Goal: Task Accomplishment & Management: Use online tool/utility

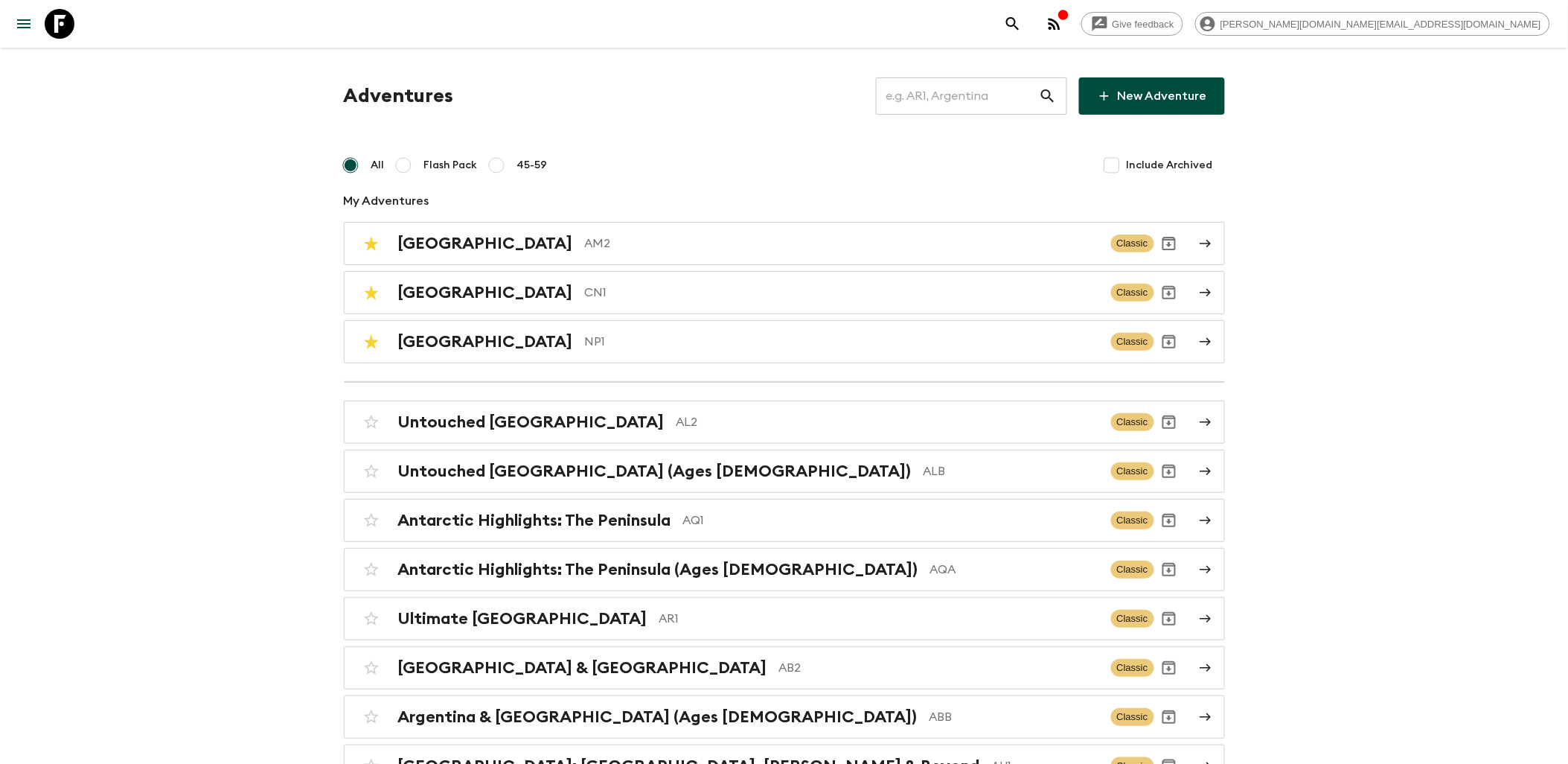
click at [909, 95] on input "text" at bounding box center [957, 96] width 163 height 42
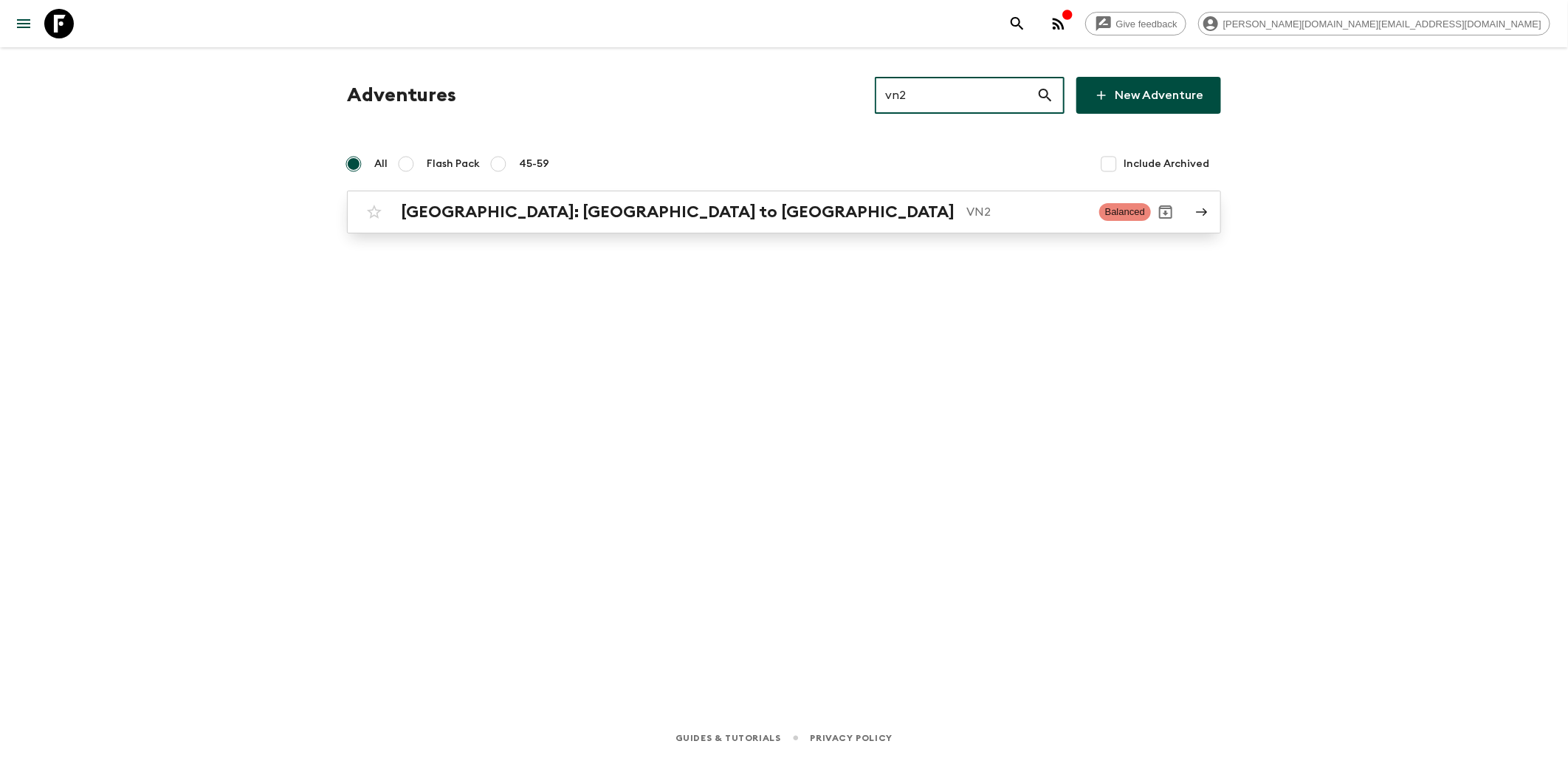
type input "vn2"
click at [498, 208] on h2 "[GEOGRAPHIC_DATA]: [GEOGRAPHIC_DATA] to [GEOGRAPHIC_DATA]" at bounding box center [677, 212] width 553 height 19
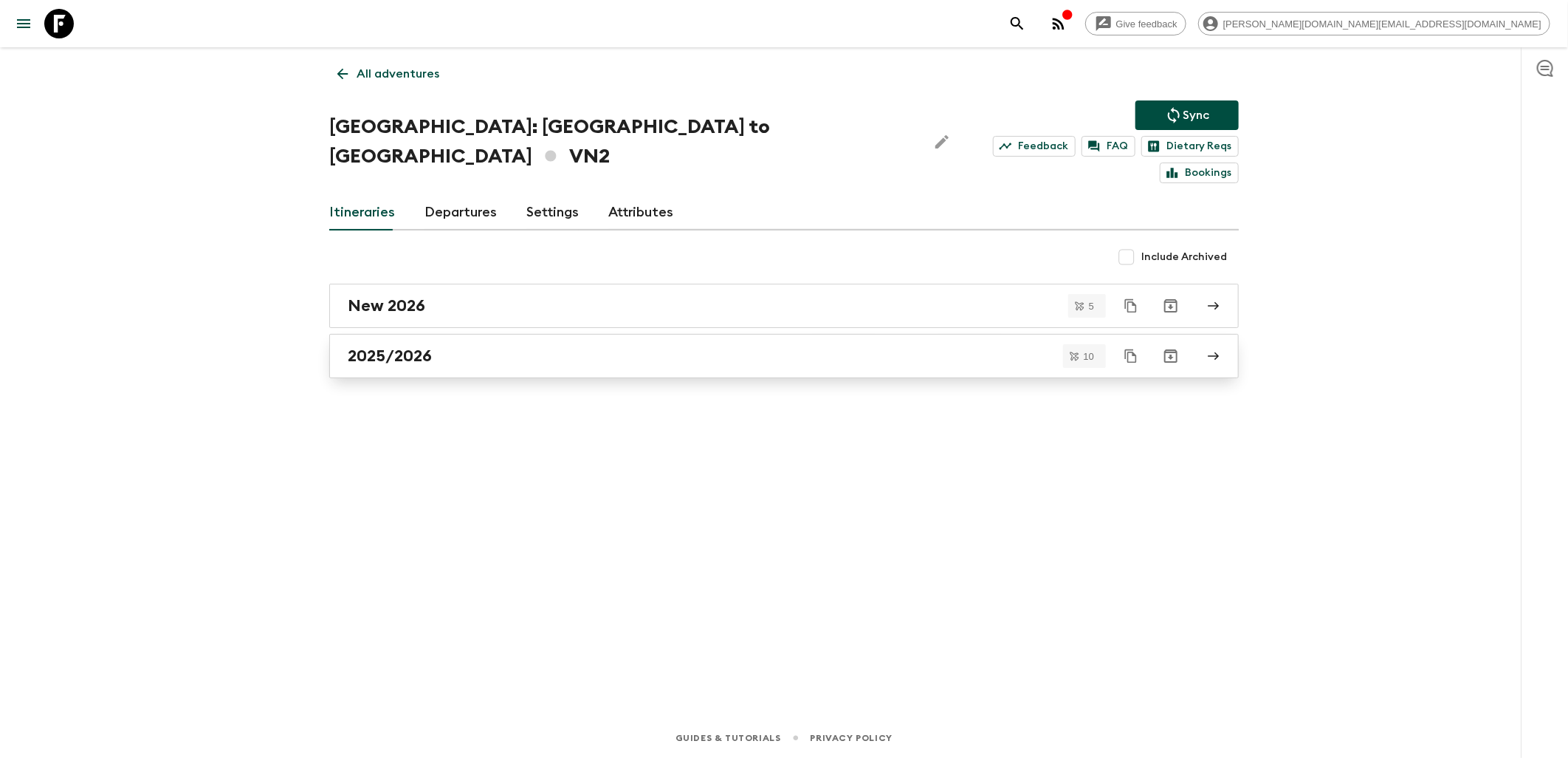
click at [430, 347] on h2 "2025/2026" at bounding box center [390, 356] width 84 height 19
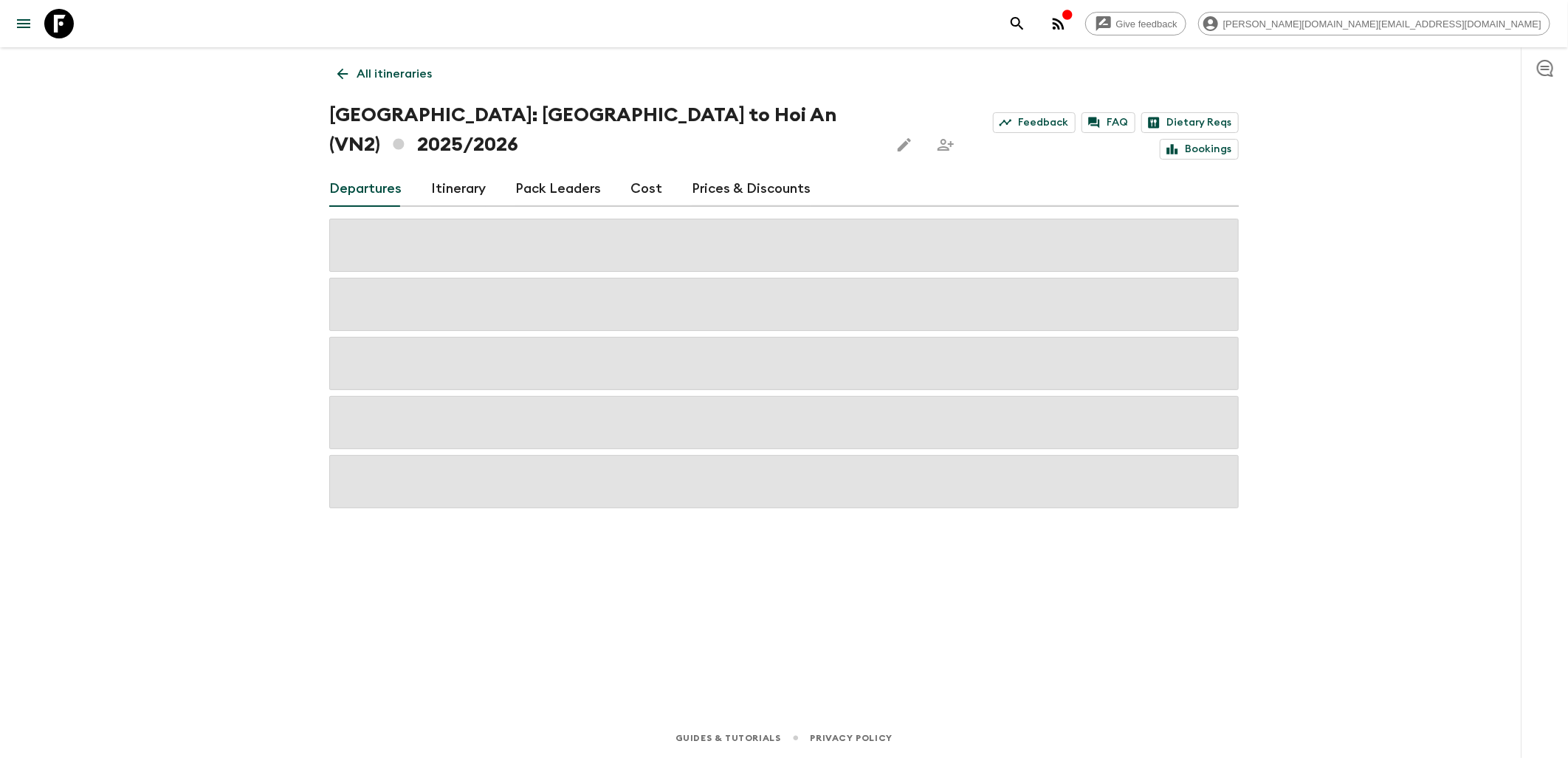
click at [644, 171] on link "Cost" at bounding box center [646, 189] width 32 height 36
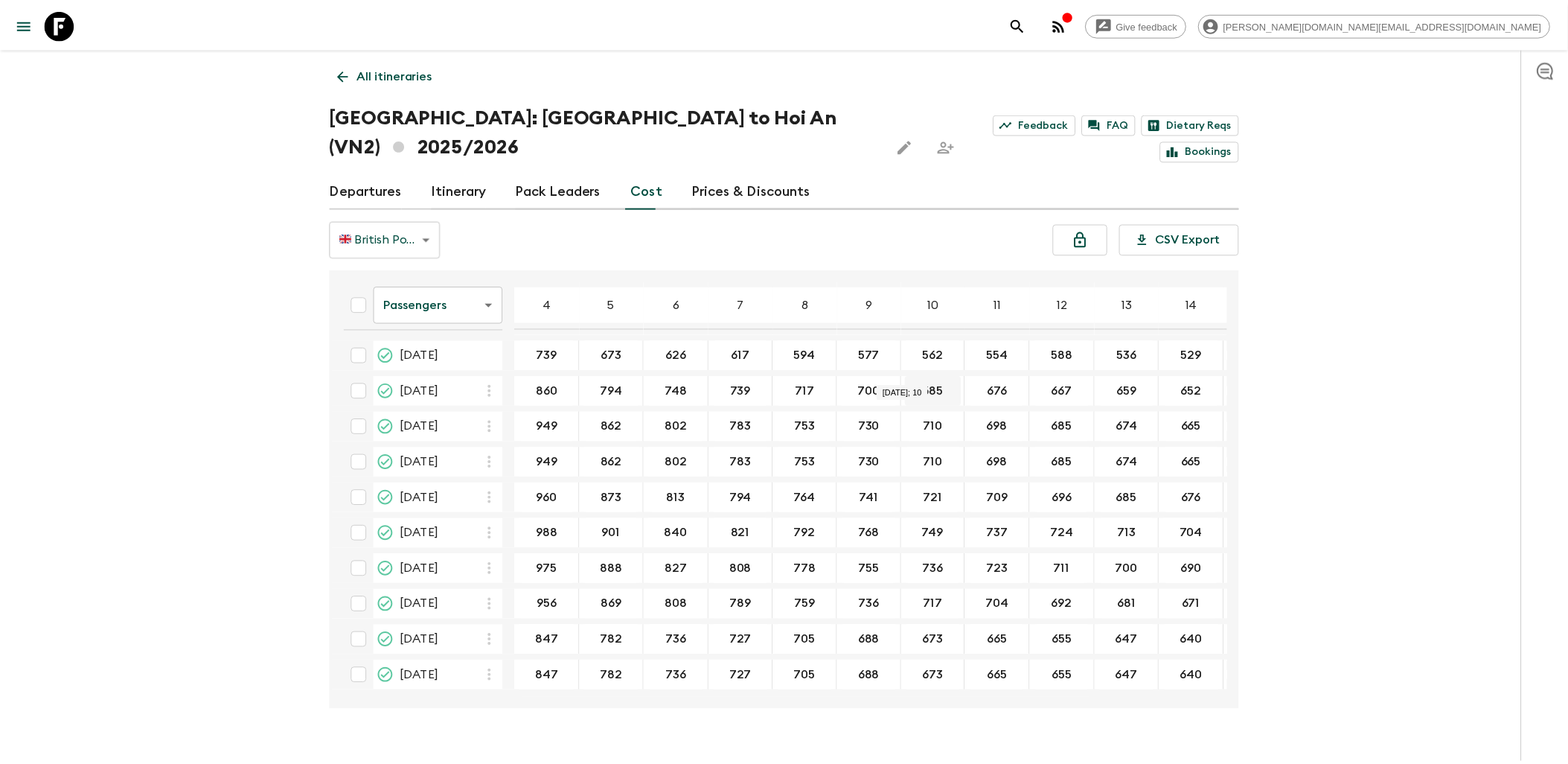
scroll to position [2, 0]
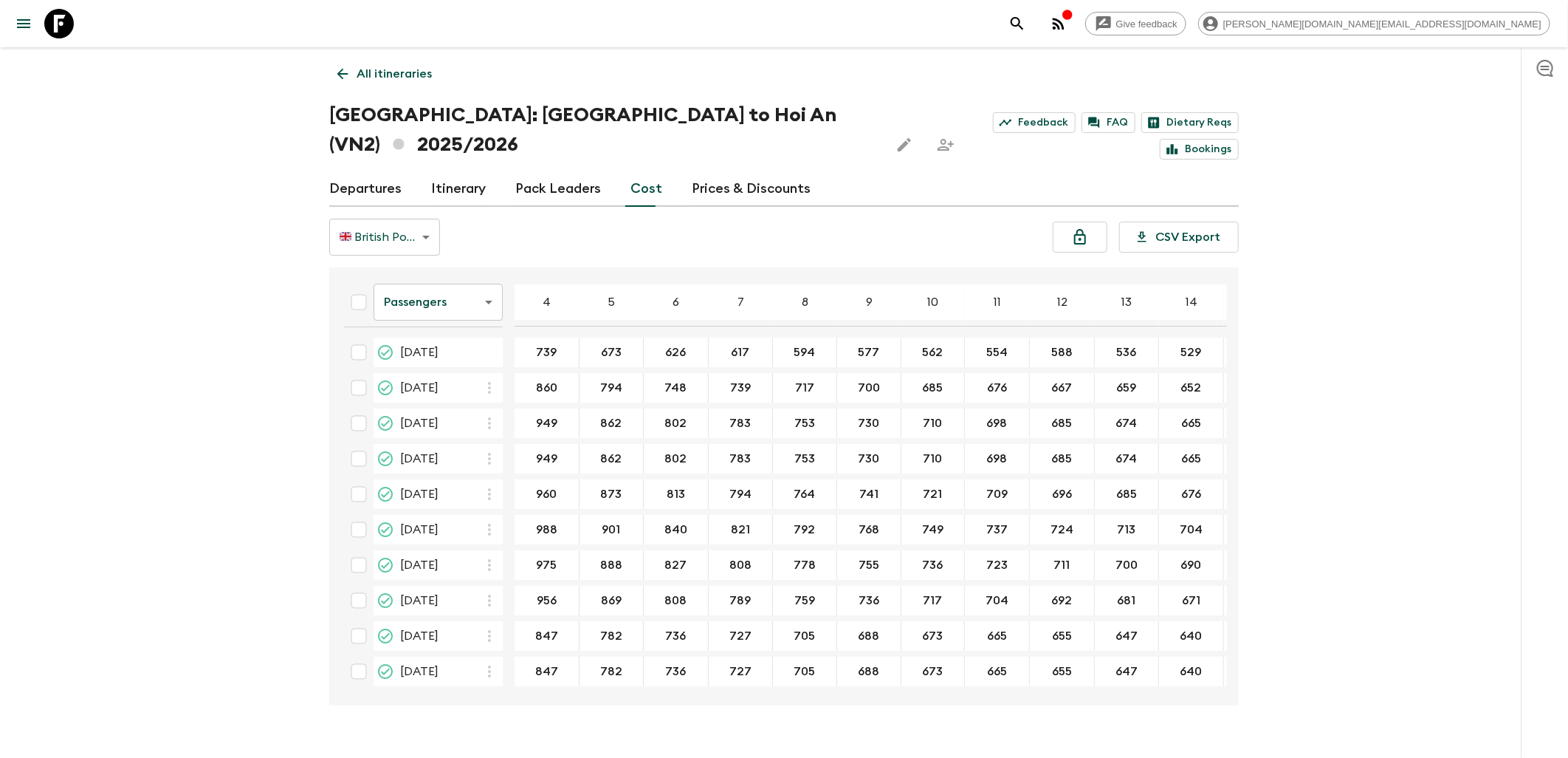
click at [67, 30] on icon at bounding box center [59, 24] width 30 height 30
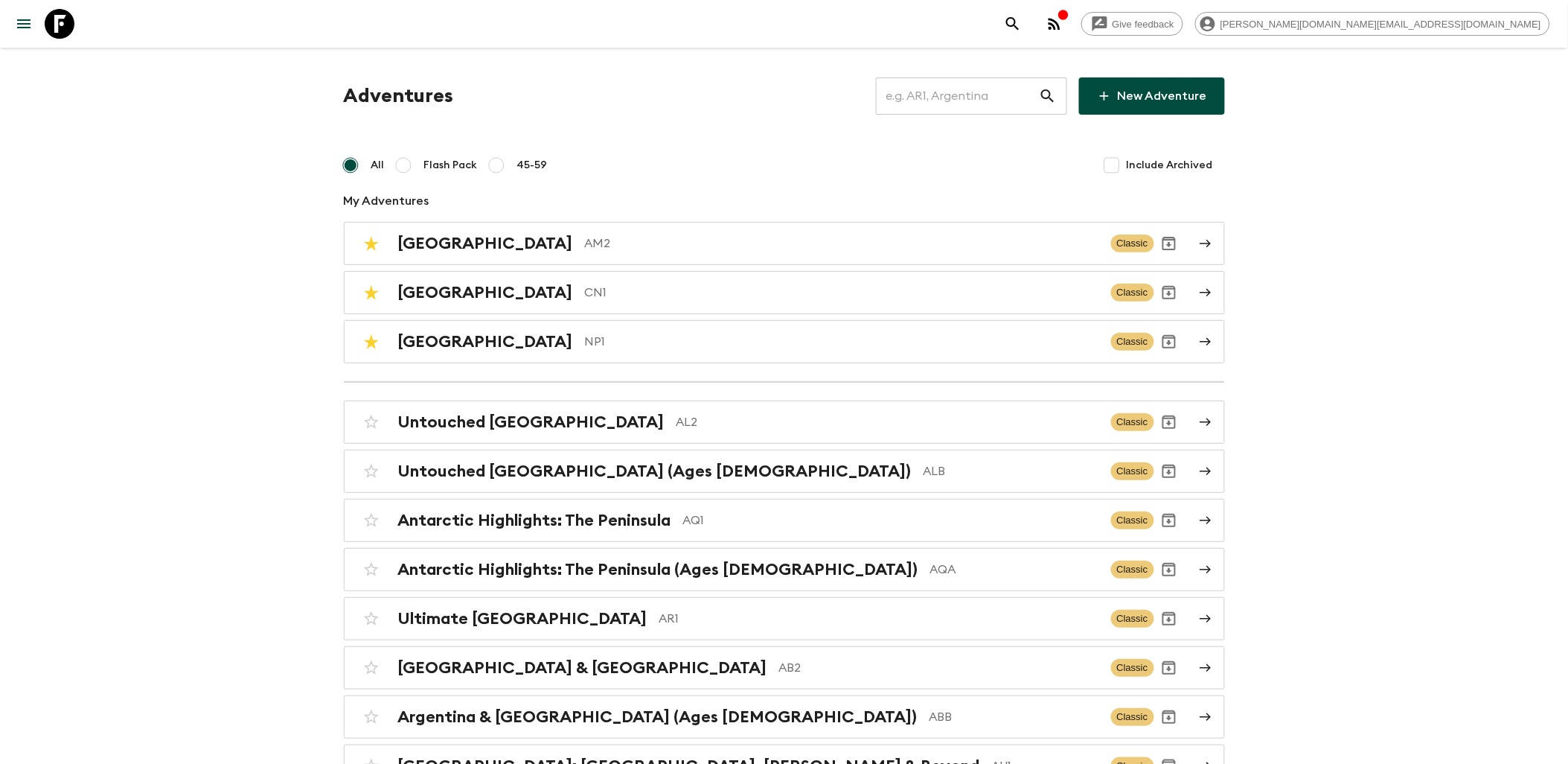
click at [53, 29] on icon at bounding box center [59, 24] width 30 height 30
click at [523, 332] on div "Nepal NP1" at bounding box center [749, 342] width 701 height 20
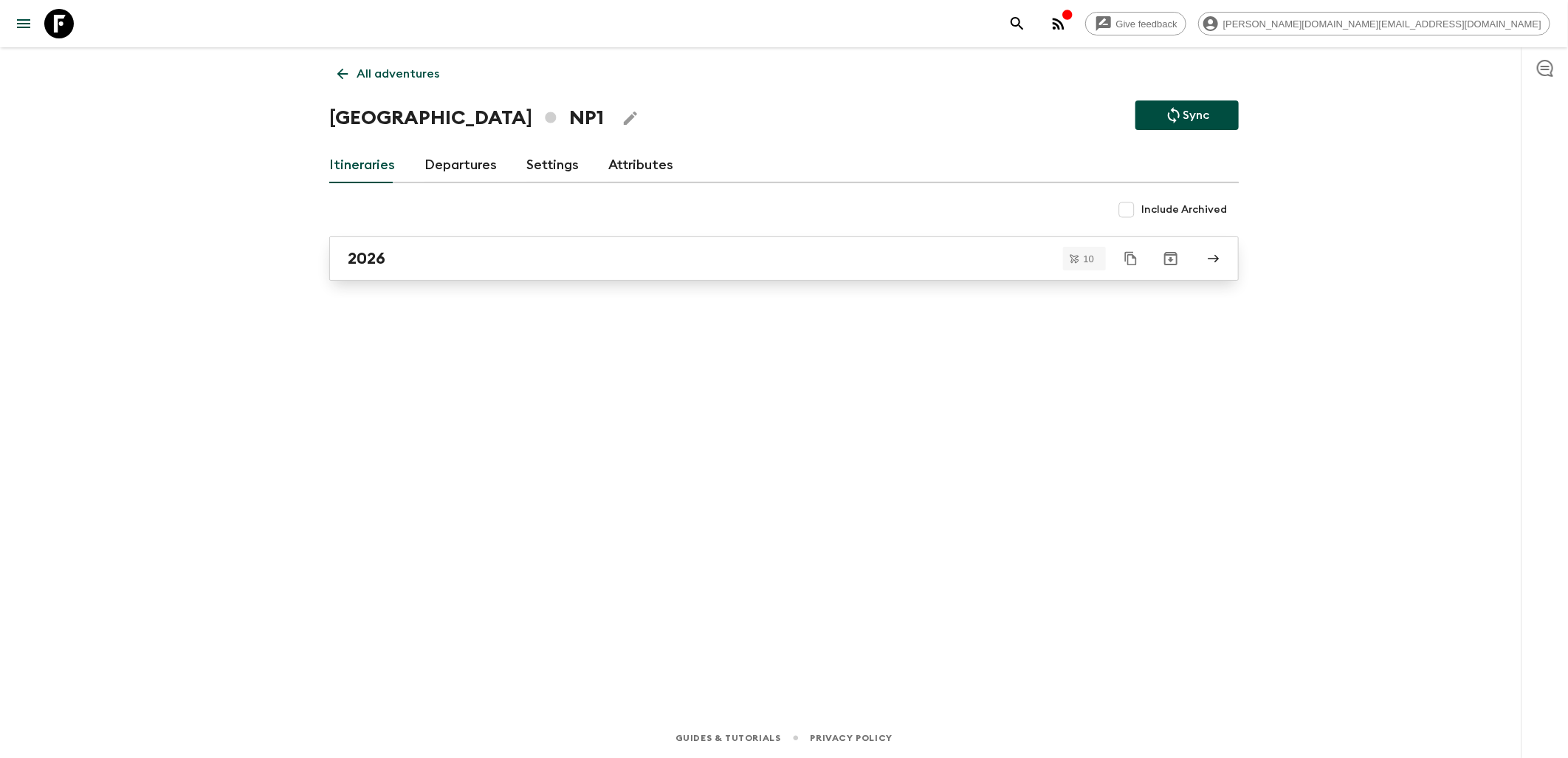
click at [416, 252] on div "2026" at bounding box center [770, 259] width 845 height 19
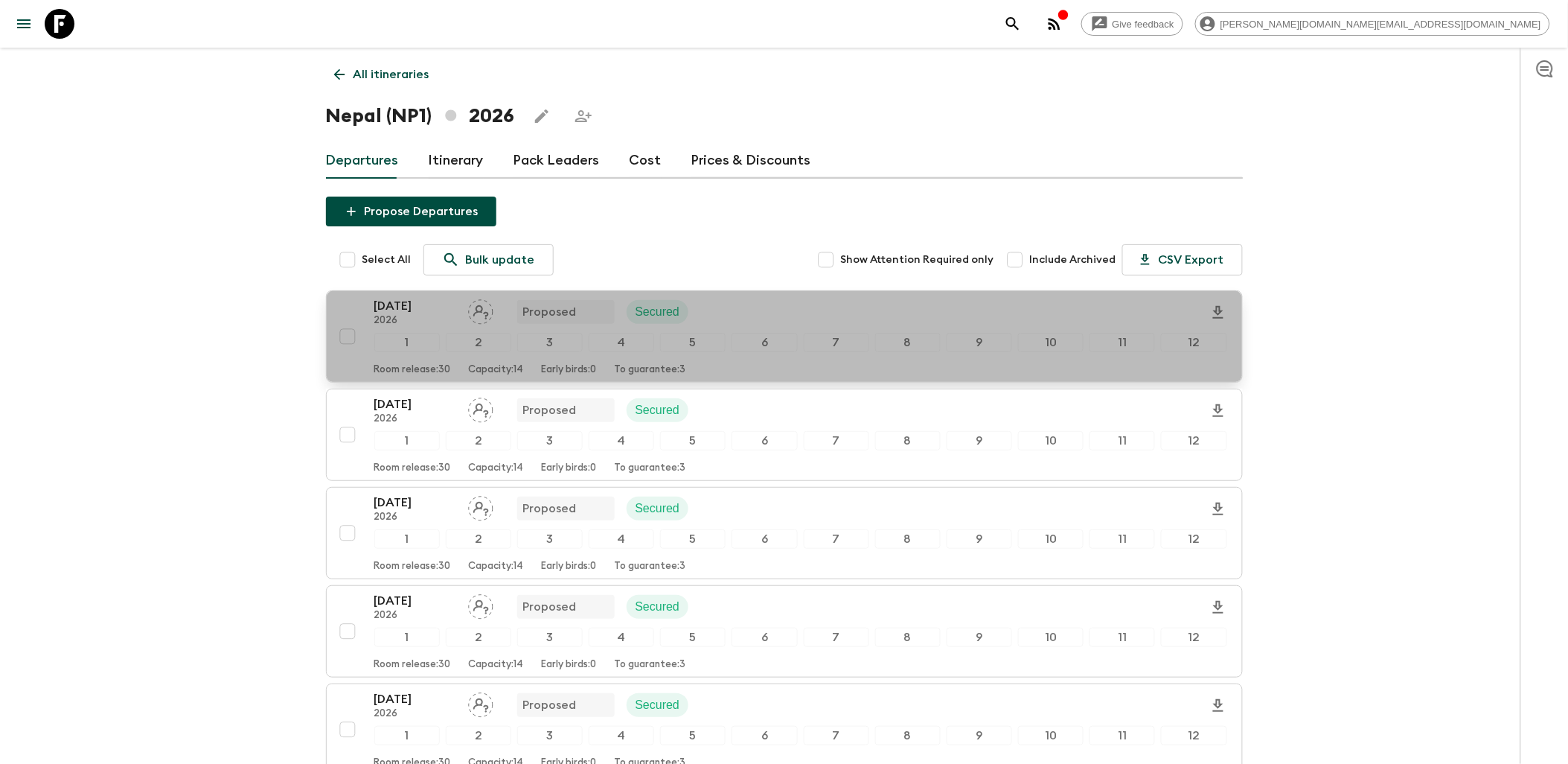
click at [728, 303] on div "[DATE] 2026 Proposed Secured" at bounding box center [801, 312] width 853 height 30
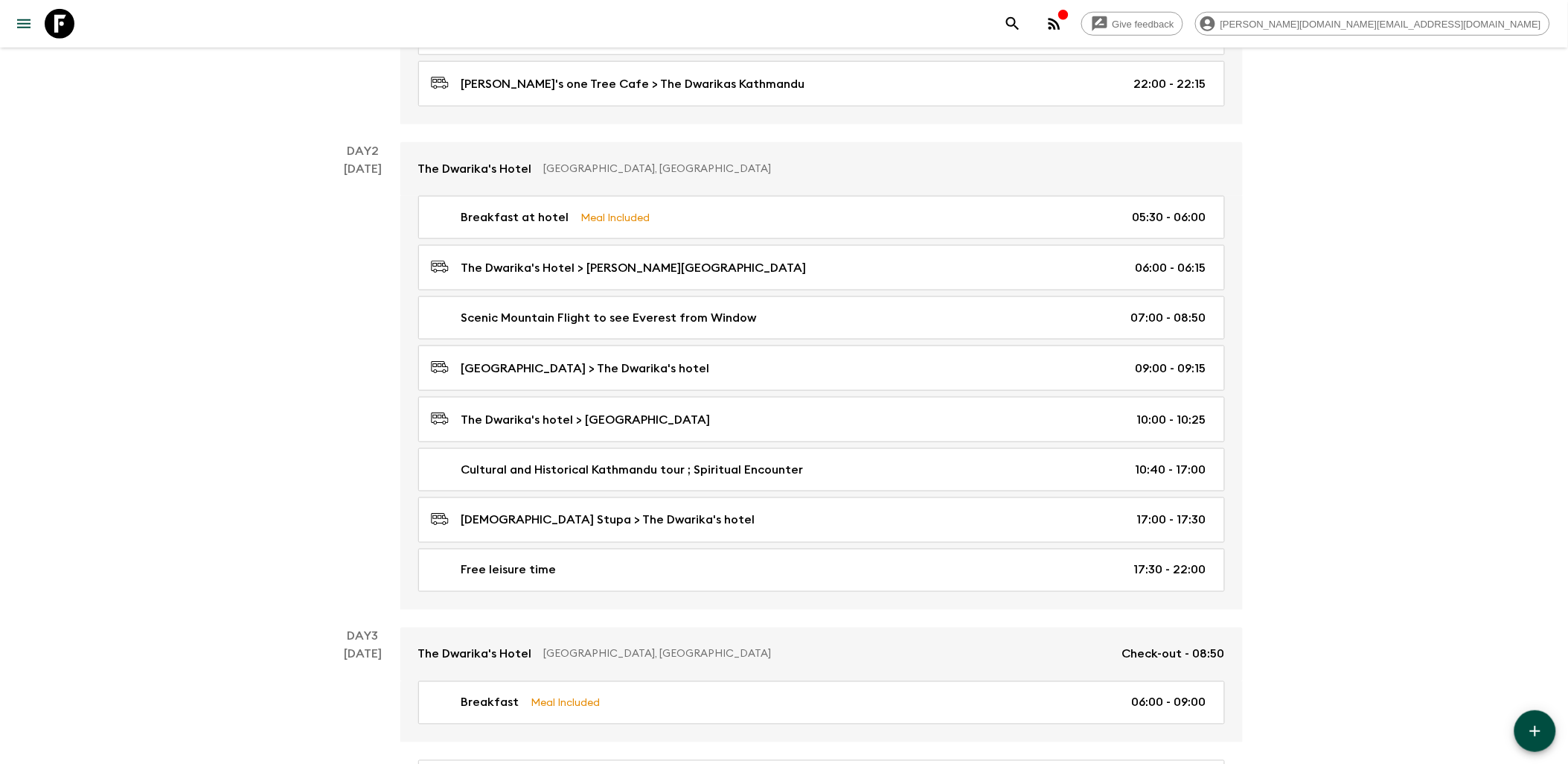
scroll to position [496, 0]
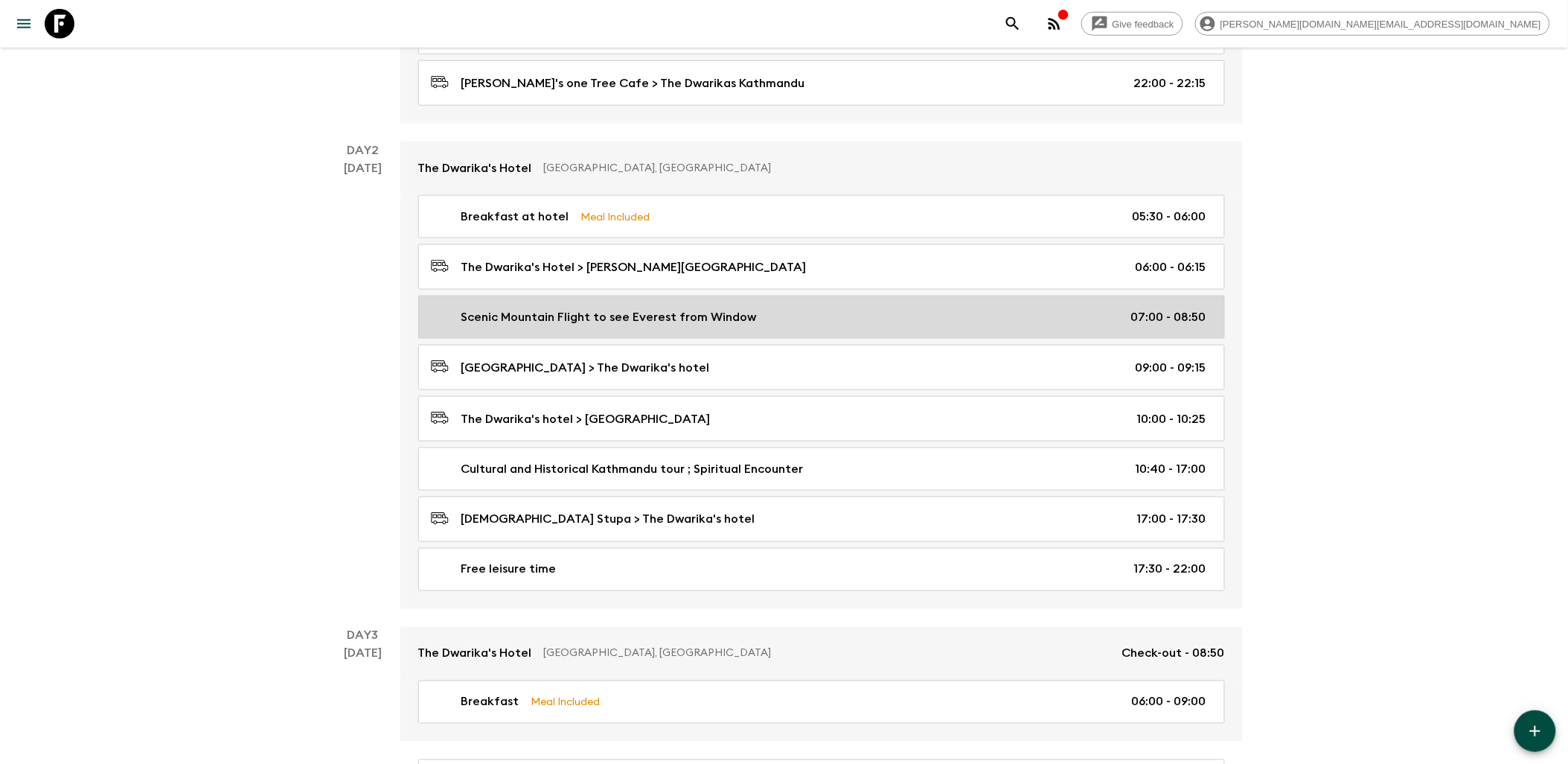
click at [779, 318] on div "Scenic Mountain Flight to see Everest from Window 07:00 - 08:50" at bounding box center [819, 317] width 776 height 18
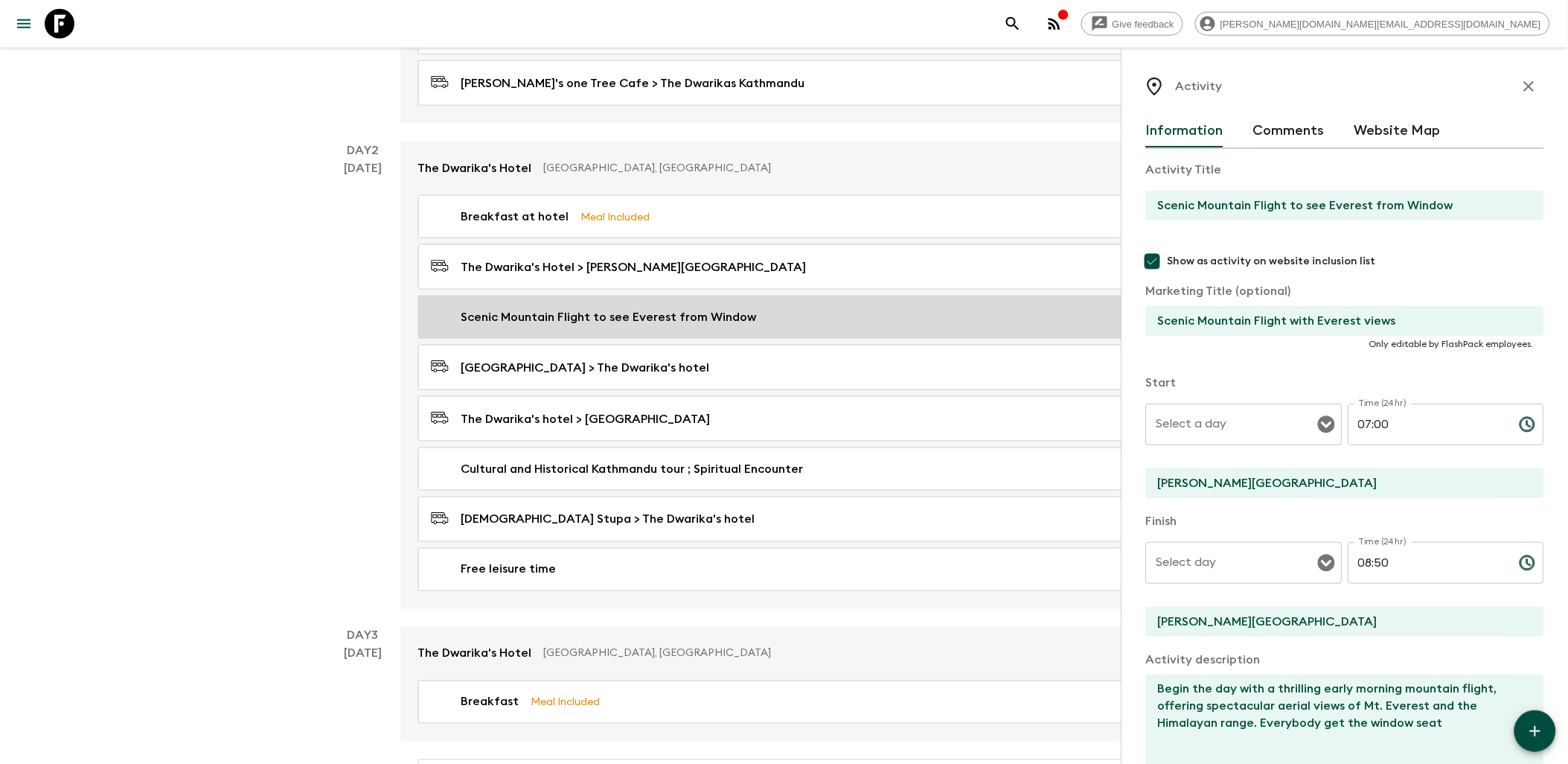
type input "Day 2"
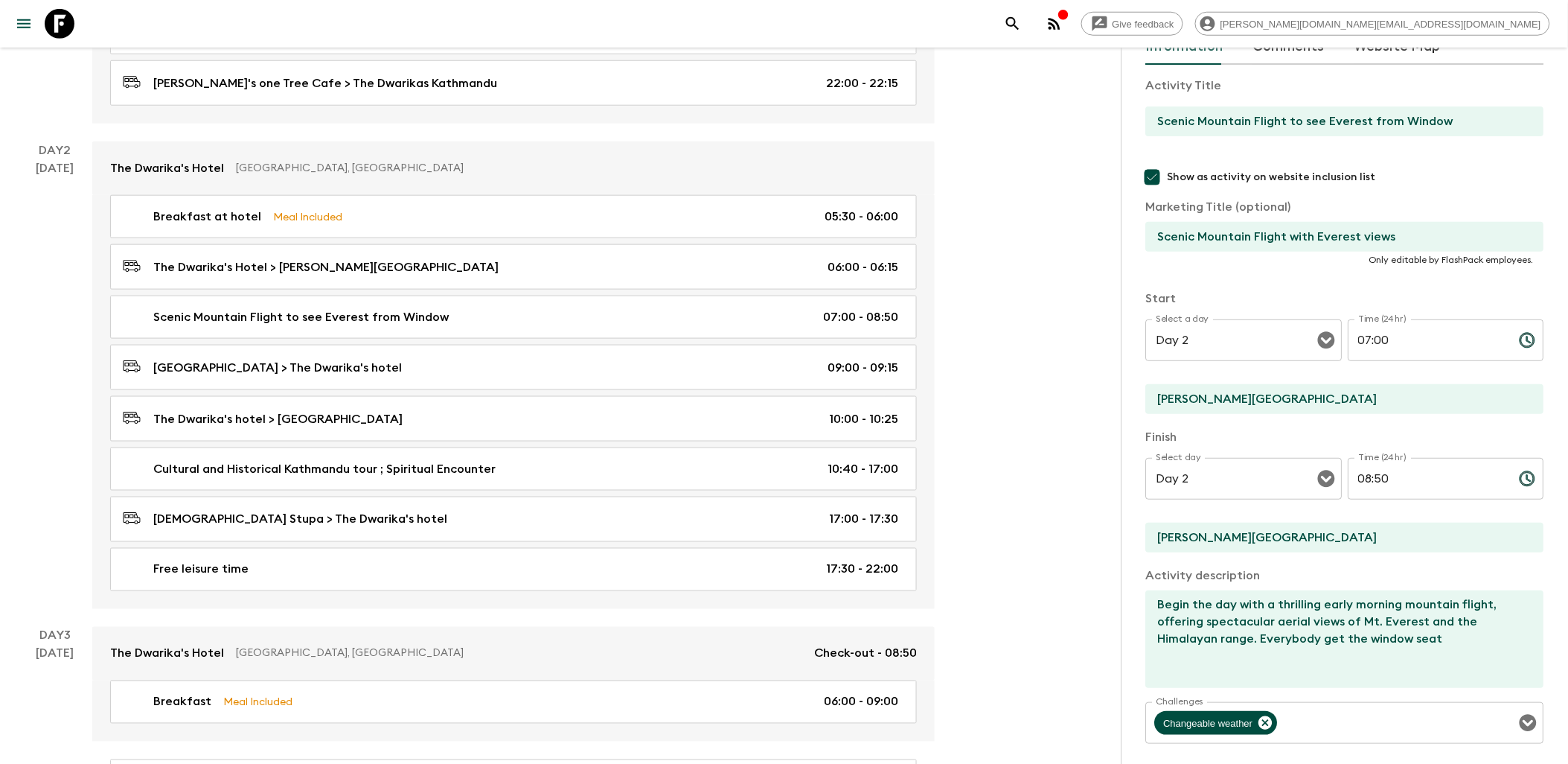
scroll to position [165, 0]
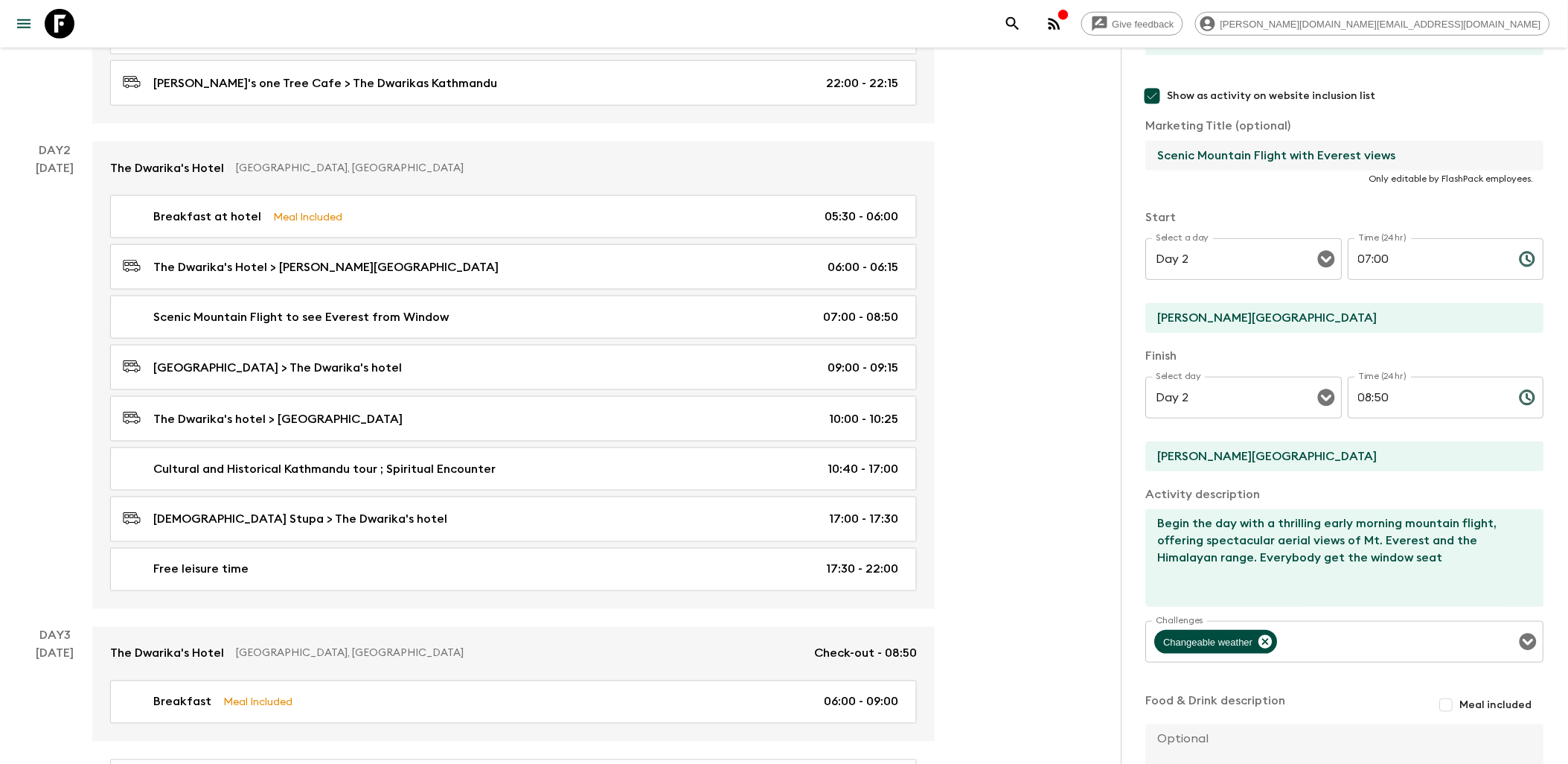
drag, startPoint x: 1404, startPoint y: 151, endPoint x: 1158, endPoint y: 159, distance: 246.1
click at [1158, 159] on input "Scenic Mountain Flight with Everest views" at bounding box center [1339, 156] width 386 height 30
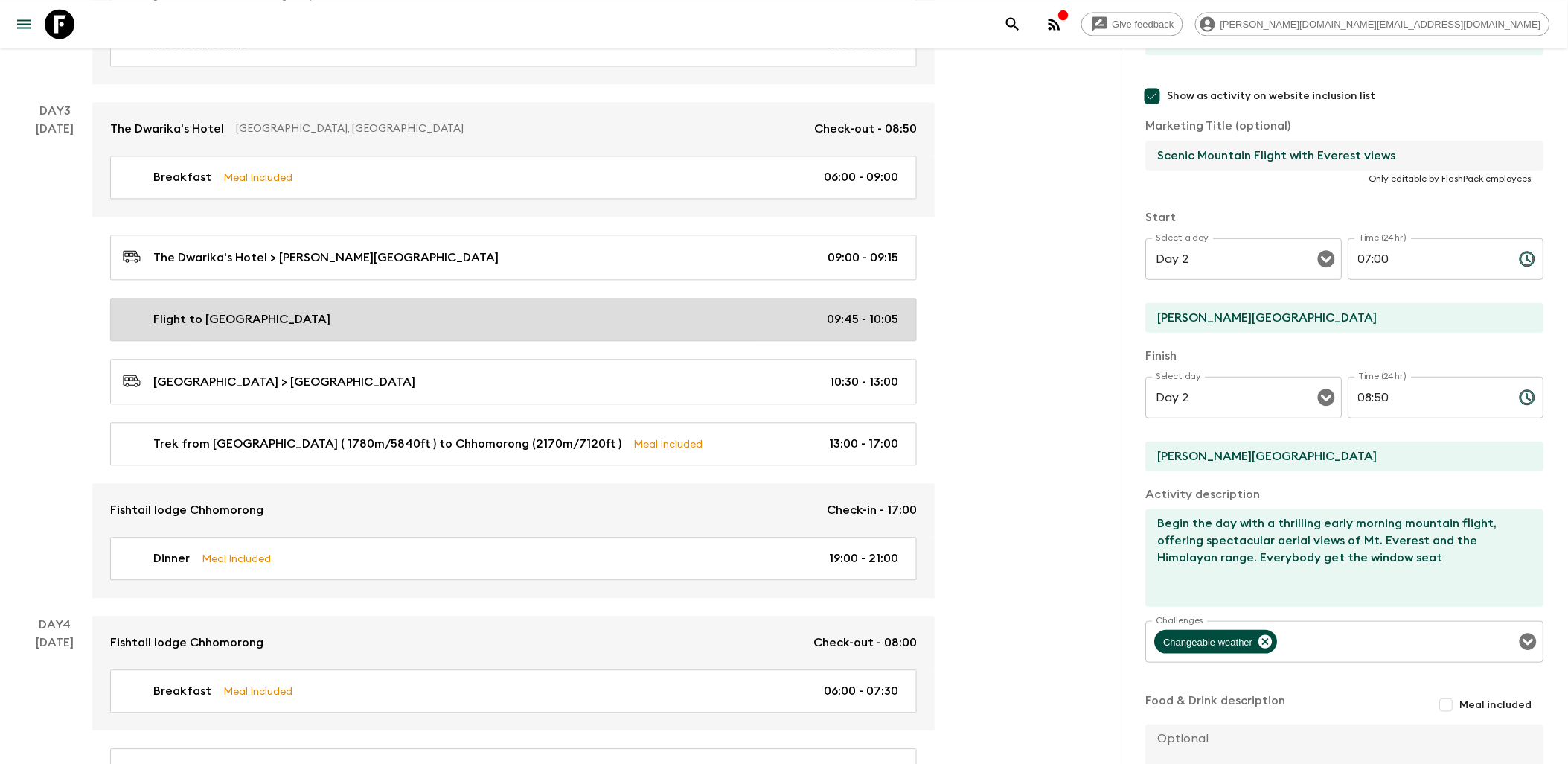
scroll to position [992, 0]
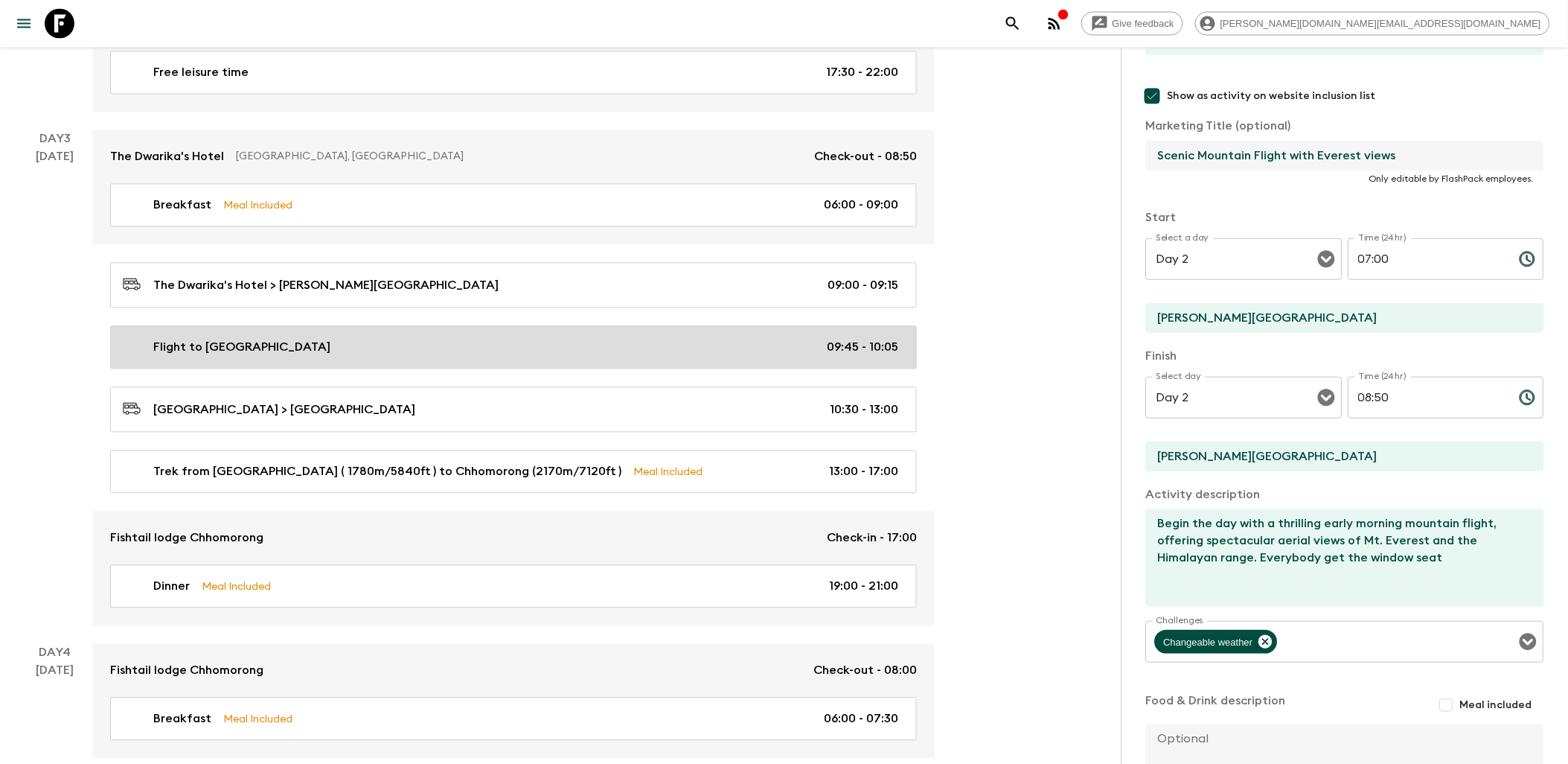
click at [499, 346] on div "Flight to [GEOGRAPHIC_DATA] 09:45 - 10:05" at bounding box center [511, 348] width 776 height 18
type input "Flight to [GEOGRAPHIC_DATA]"
checkbox input "false"
type input "[PERSON_NAME][GEOGRAPHIC_DATA]"
type input "[GEOGRAPHIC_DATA]"
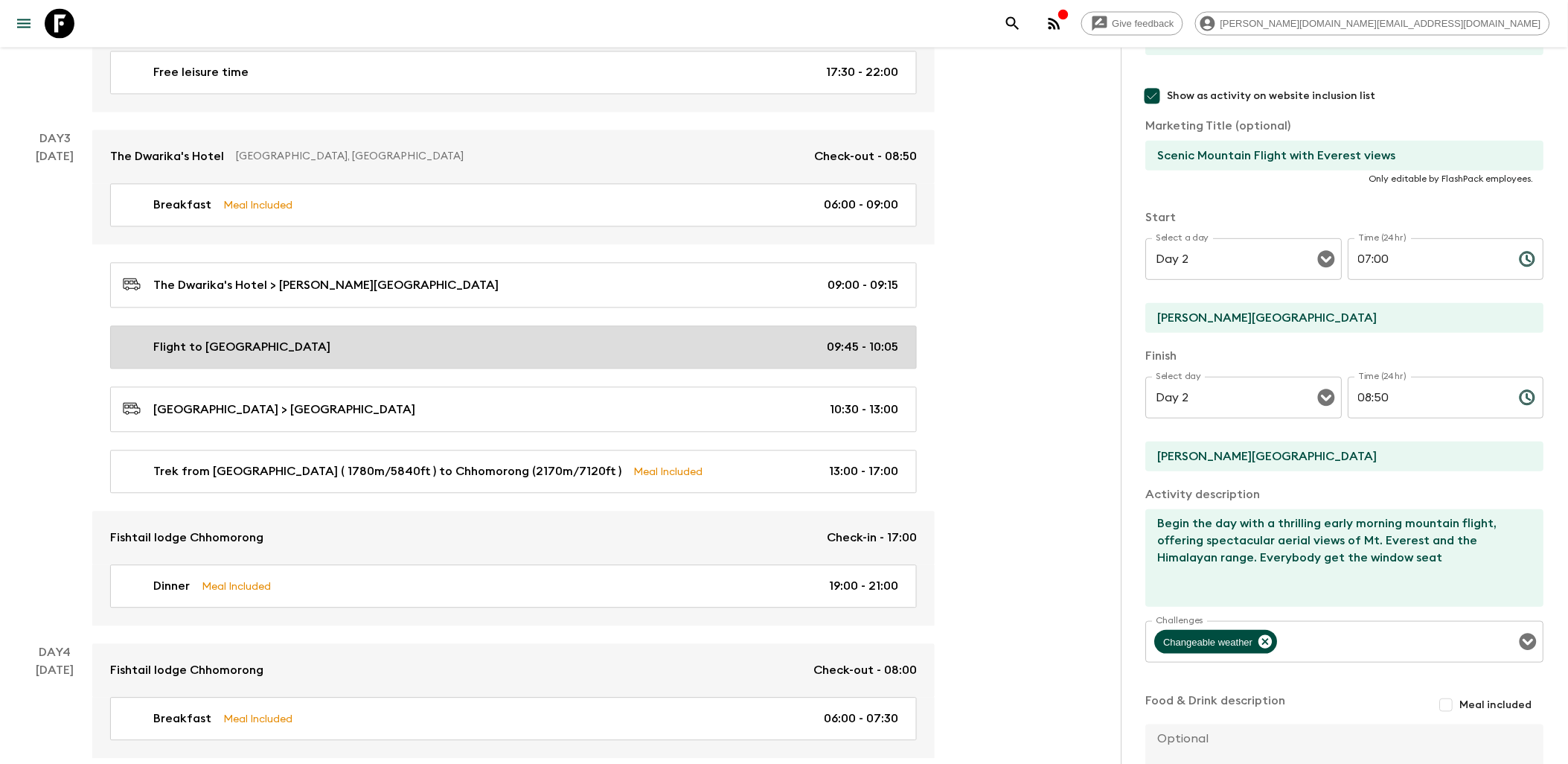
type textarea "Flight to [GEOGRAPHIC_DATA] , we suggest to take the right window seat to see t…"
type input "Day 3"
type input "09:45"
type input "Day 3"
type input "10:05"
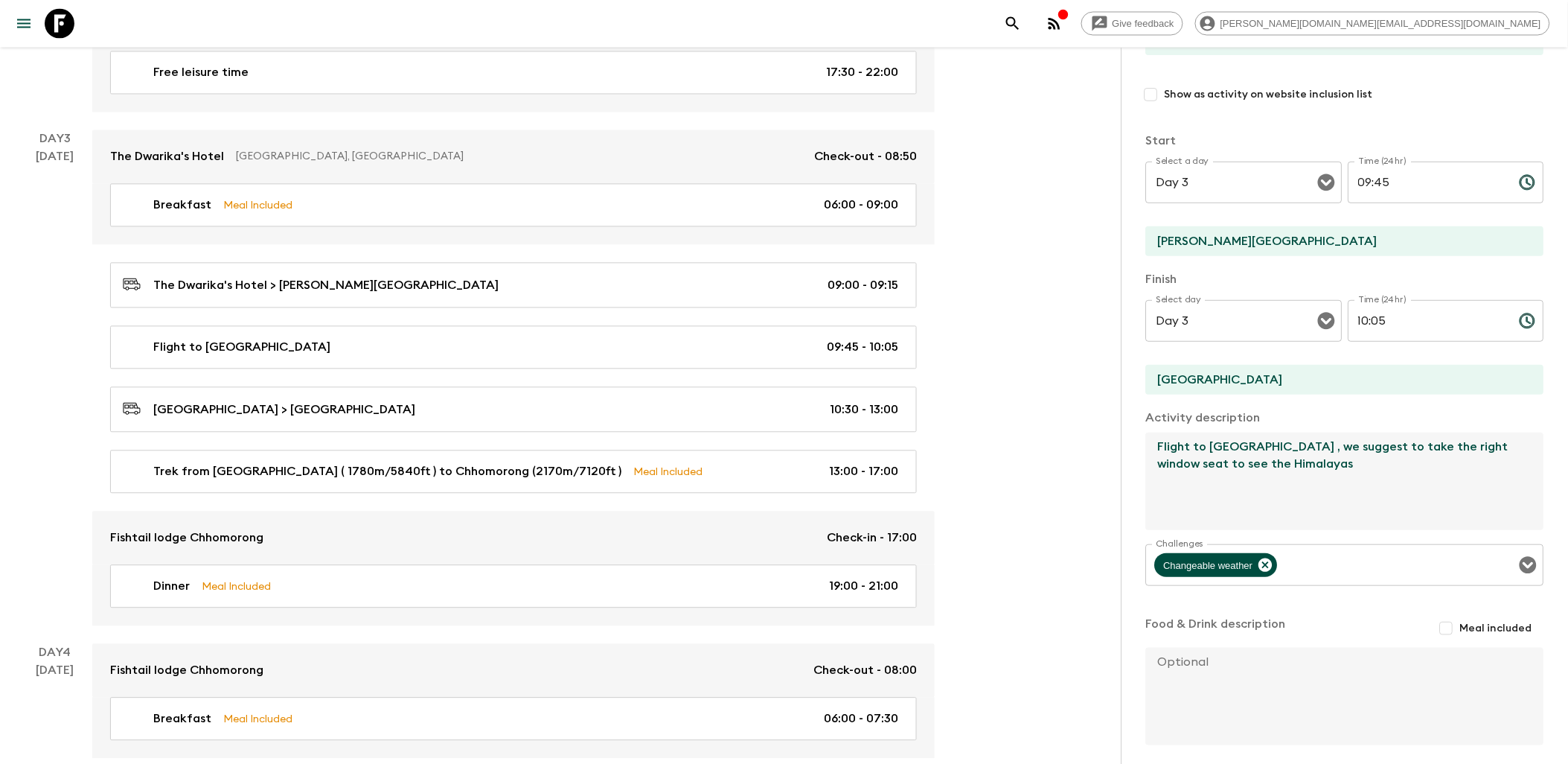
drag, startPoint x: 1156, startPoint y: 445, endPoint x: 1254, endPoint y: 447, distance: 98.0
click at [1254, 447] on textarea "Flight to [GEOGRAPHIC_DATA] , we suggest to take the right window seat to see t…" at bounding box center [1339, 482] width 386 height 98
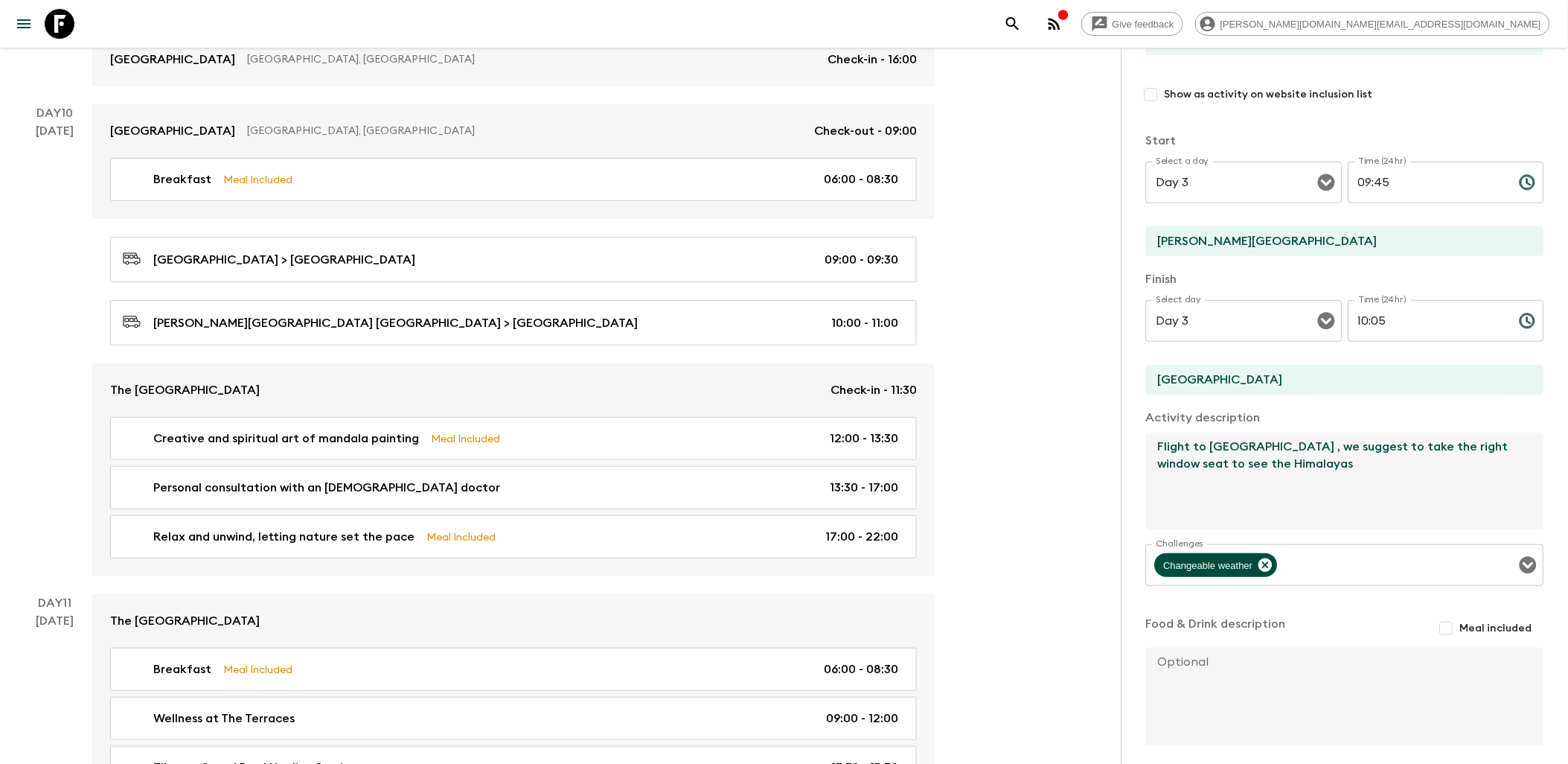
scroll to position [3971, 0]
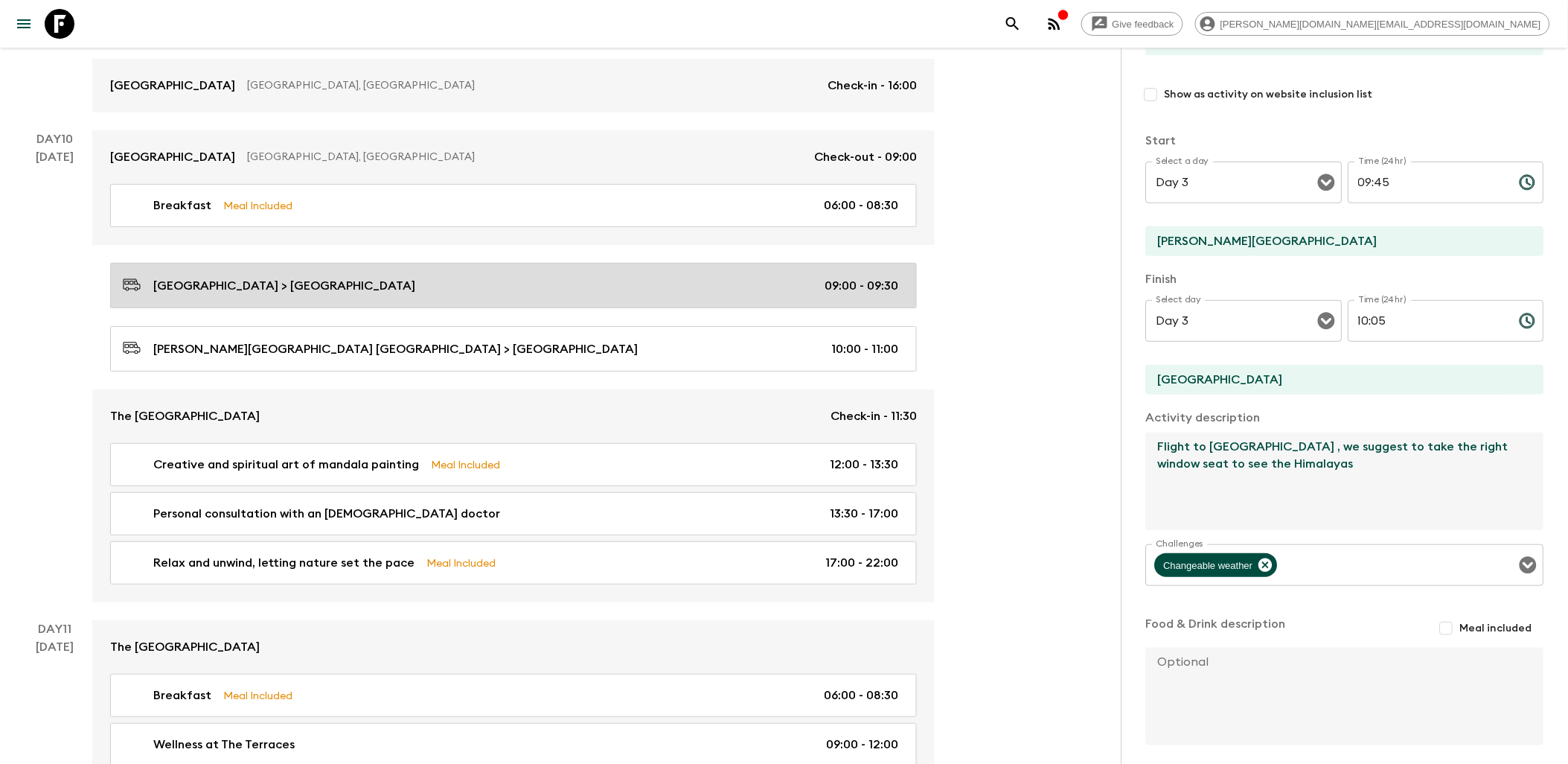
click at [537, 308] on link "[GEOGRAPHIC_DATA] > [GEOGRAPHIC_DATA] 09:00 - 09:30" at bounding box center [514, 285] width 807 height 45
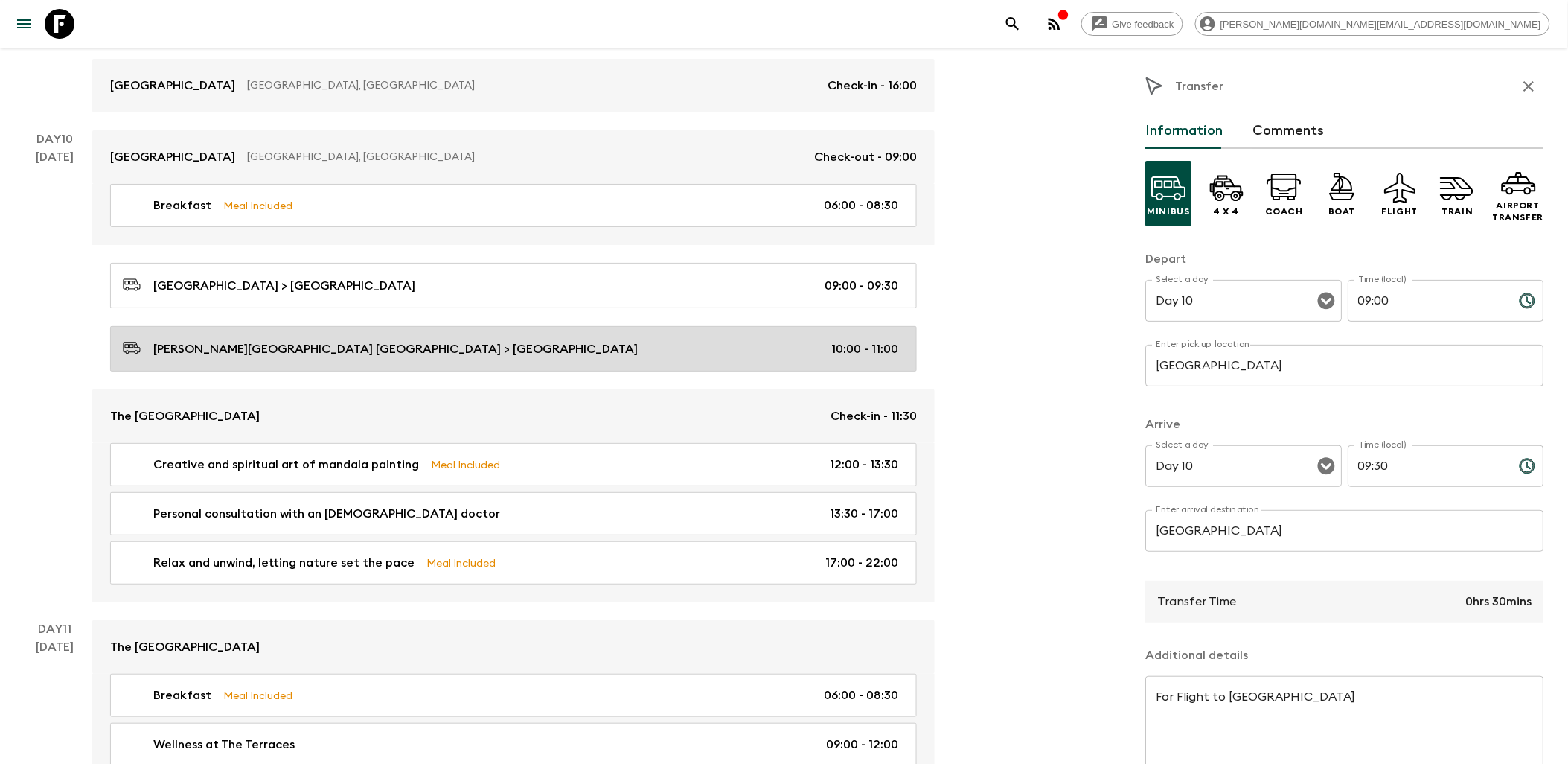
click at [599, 353] on div "[PERSON_NAME][GEOGRAPHIC_DATA] [GEOGRAPHIC_DATA] > [GEOGRAPHIC_DATA] 10:00 - 11…" at bounding box center [511, 349] width 776 height 20
type input "[PERSON_NAME][GEOGRAPHIC_DATA] [GEOGRAPHIC_DATA]"
type input "The [GEOGRAPHIC_DATA]"
type textarea "Upon arrival in [GEOGRAPHIC_DATA], after a breathtaking scenic flight from [GEO…"
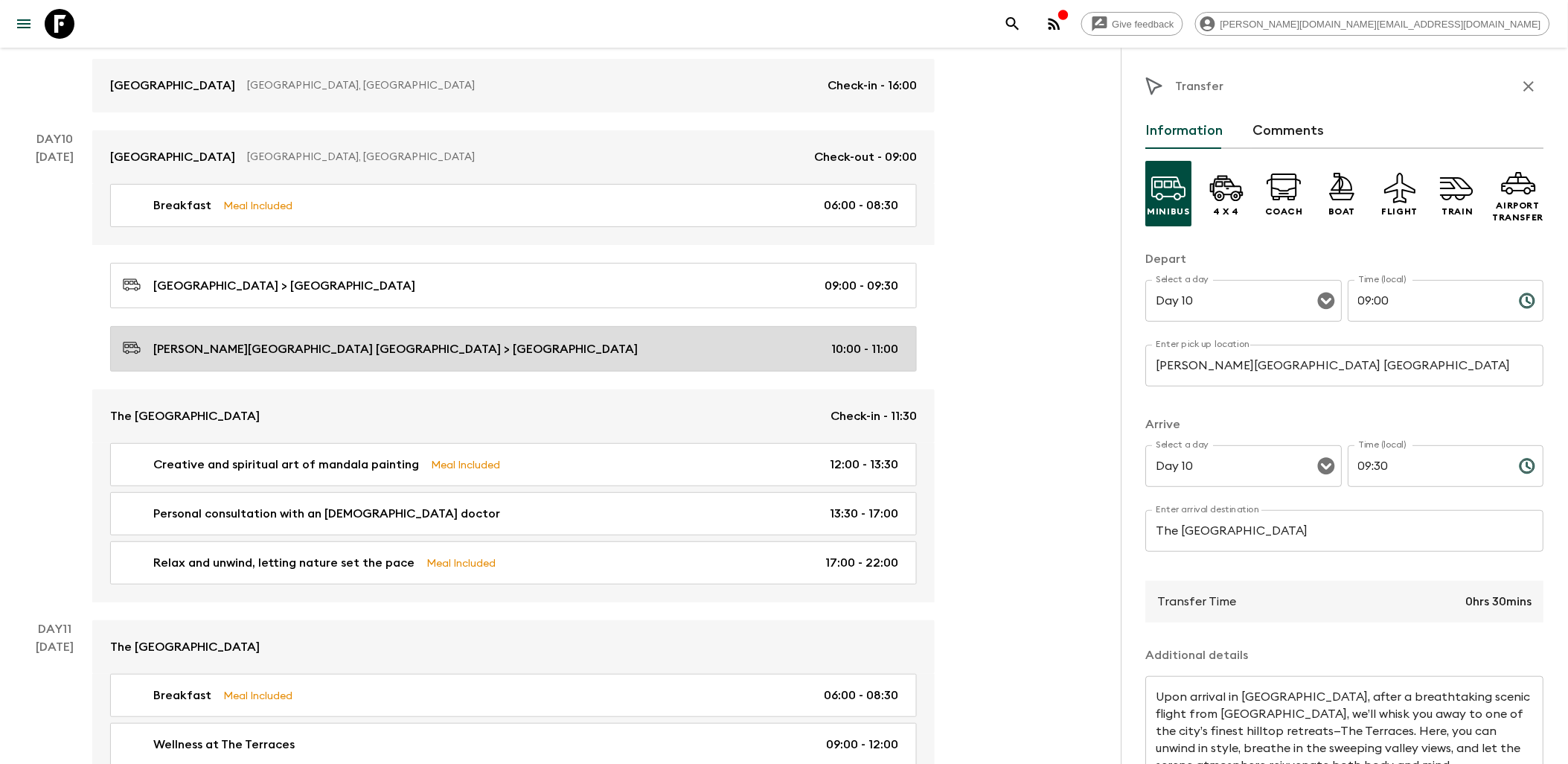
type input "10:00"
type input "11:00"
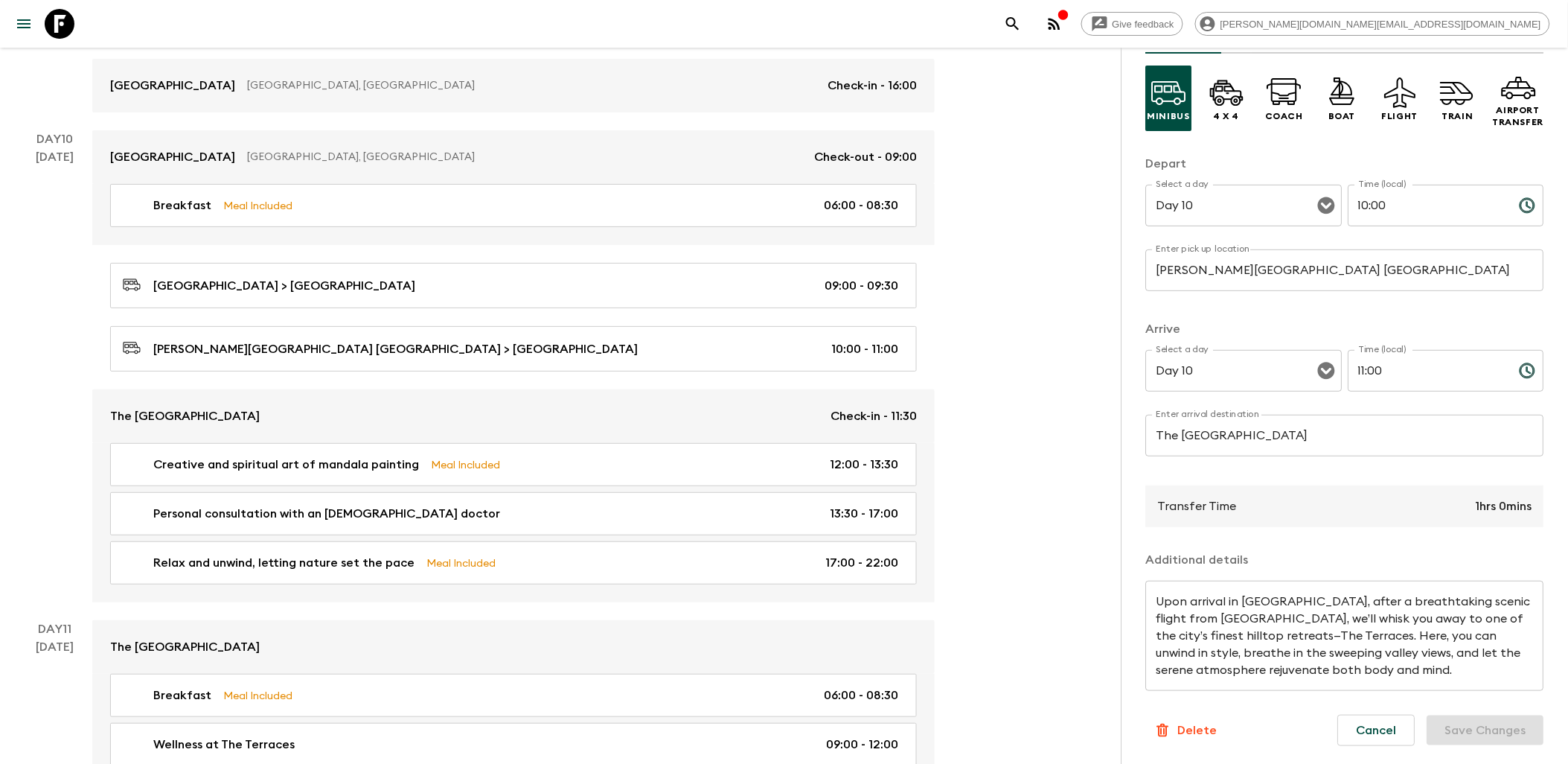
scroll to position [98, 0]
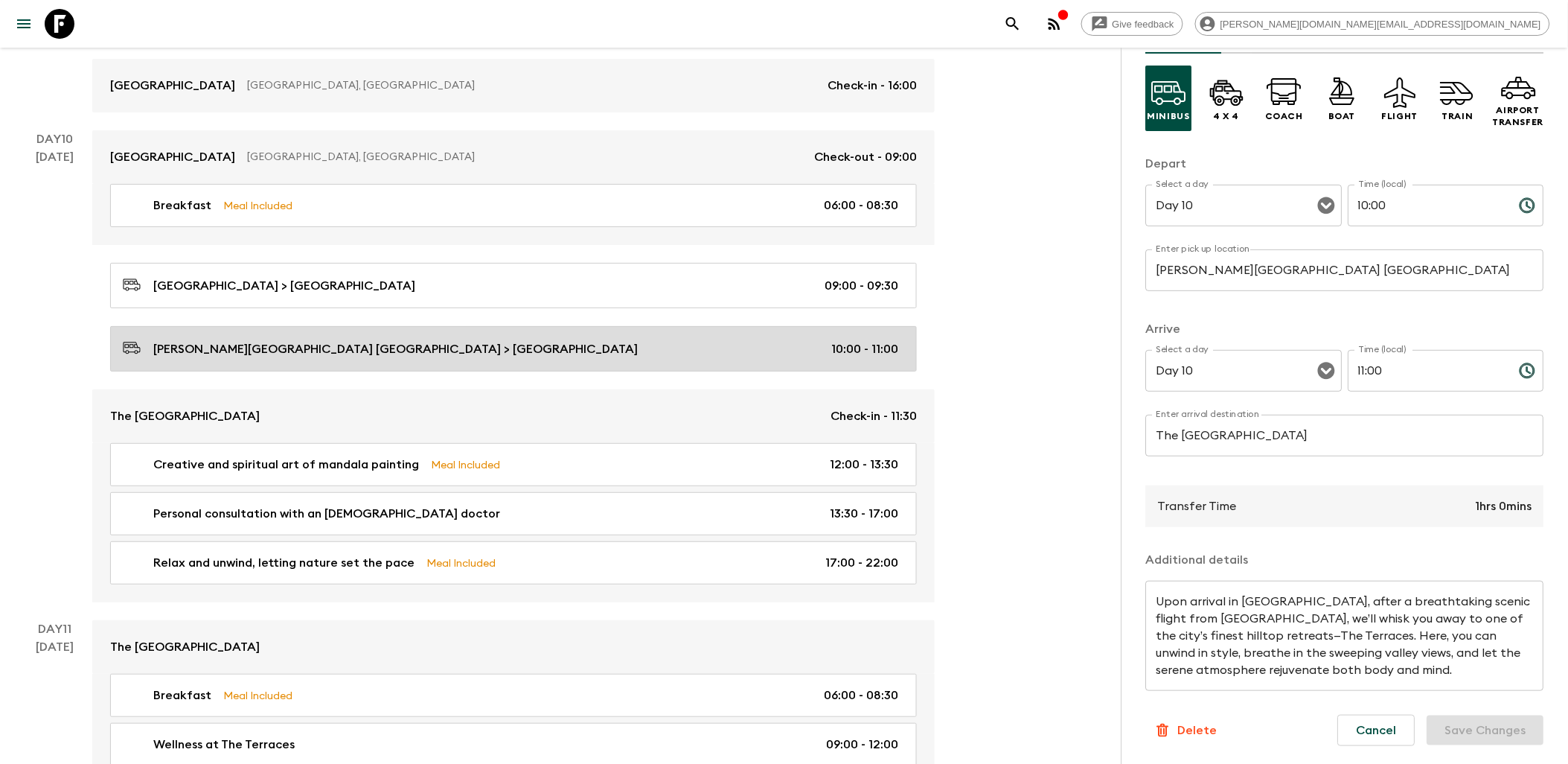
click at [723, 359] on div "[PERSON_NAME][GEOGRAPHIC_DATA] [GEOGRAPHIC_DATA] > [GEOGRAPHIC_DATA] 10:00 - 11…" at bounding box center [511, 349] width 776 height 20
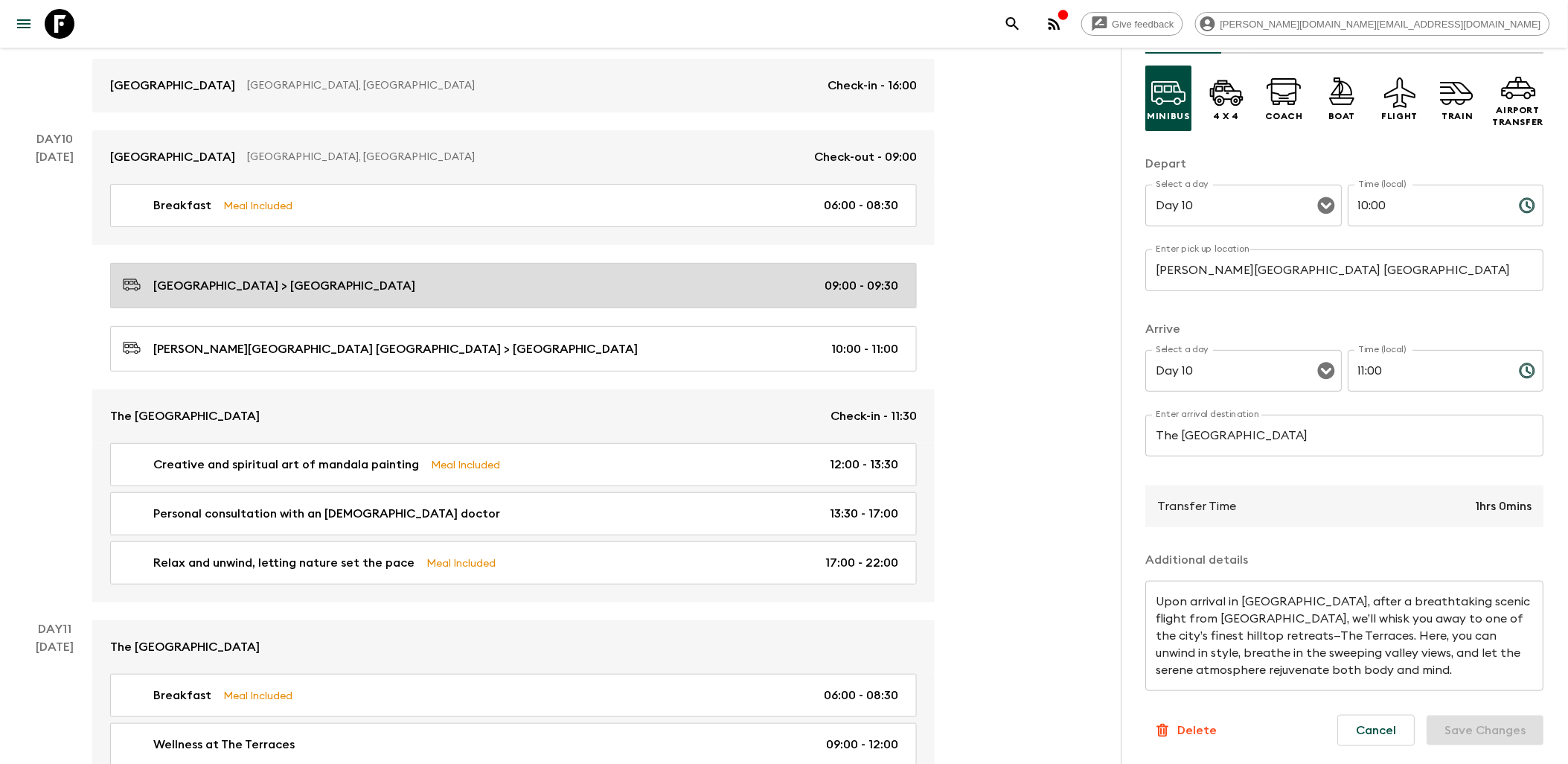
click at [752, 295] on div "[GEOGRAPHIC_DATA] > [GEOGRAPHIC_DATA] 09:00 - 09:30" at bounding box center [511, 285] width 776 height 20
type input "[GEOGRAPHIC_DATA]"
type textarea "For Flight to [GEOGRAPHIC_DATA]"
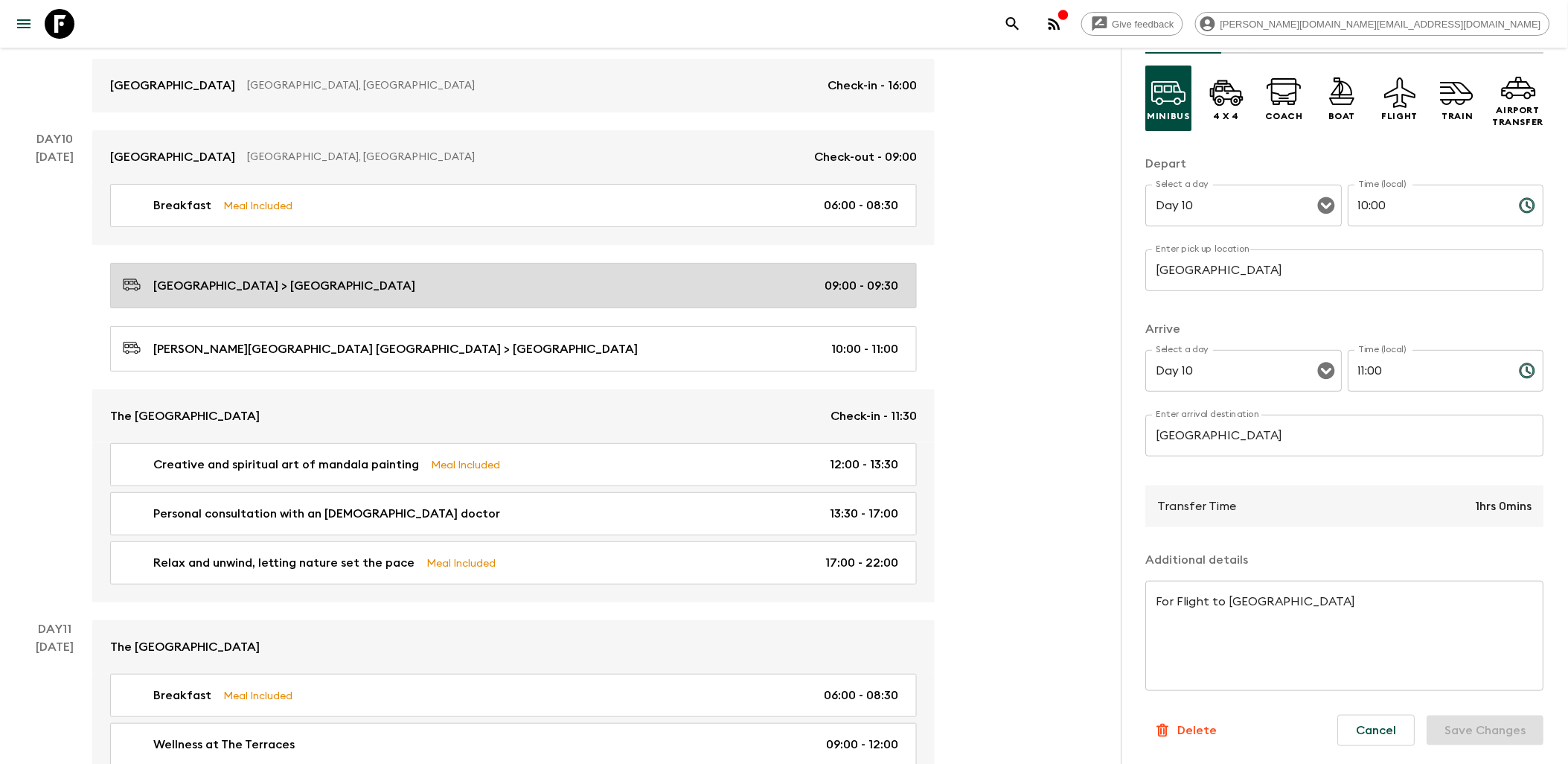
type input "09:00"
type input "09:30"
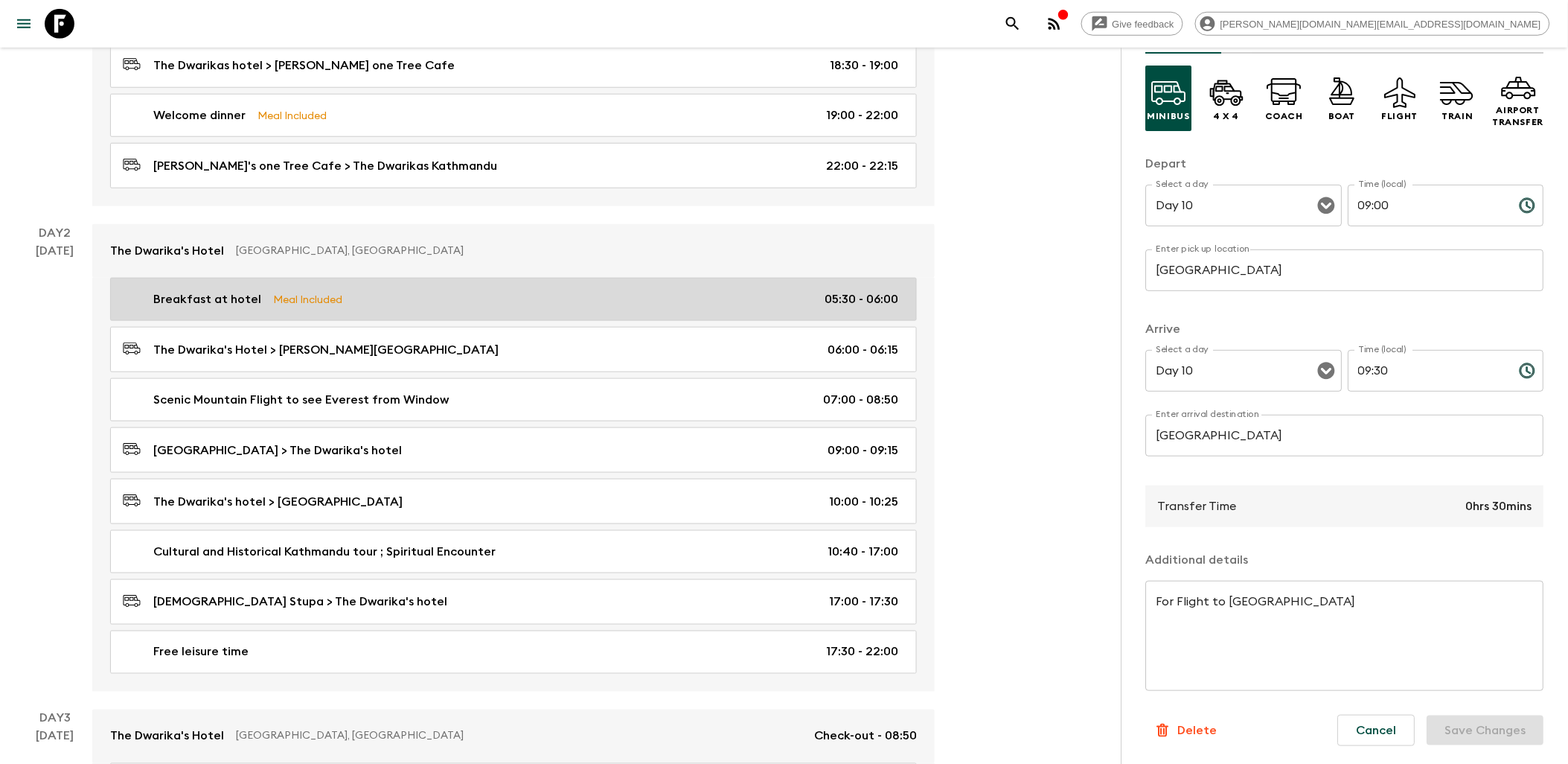
scroll to position [496, 0]
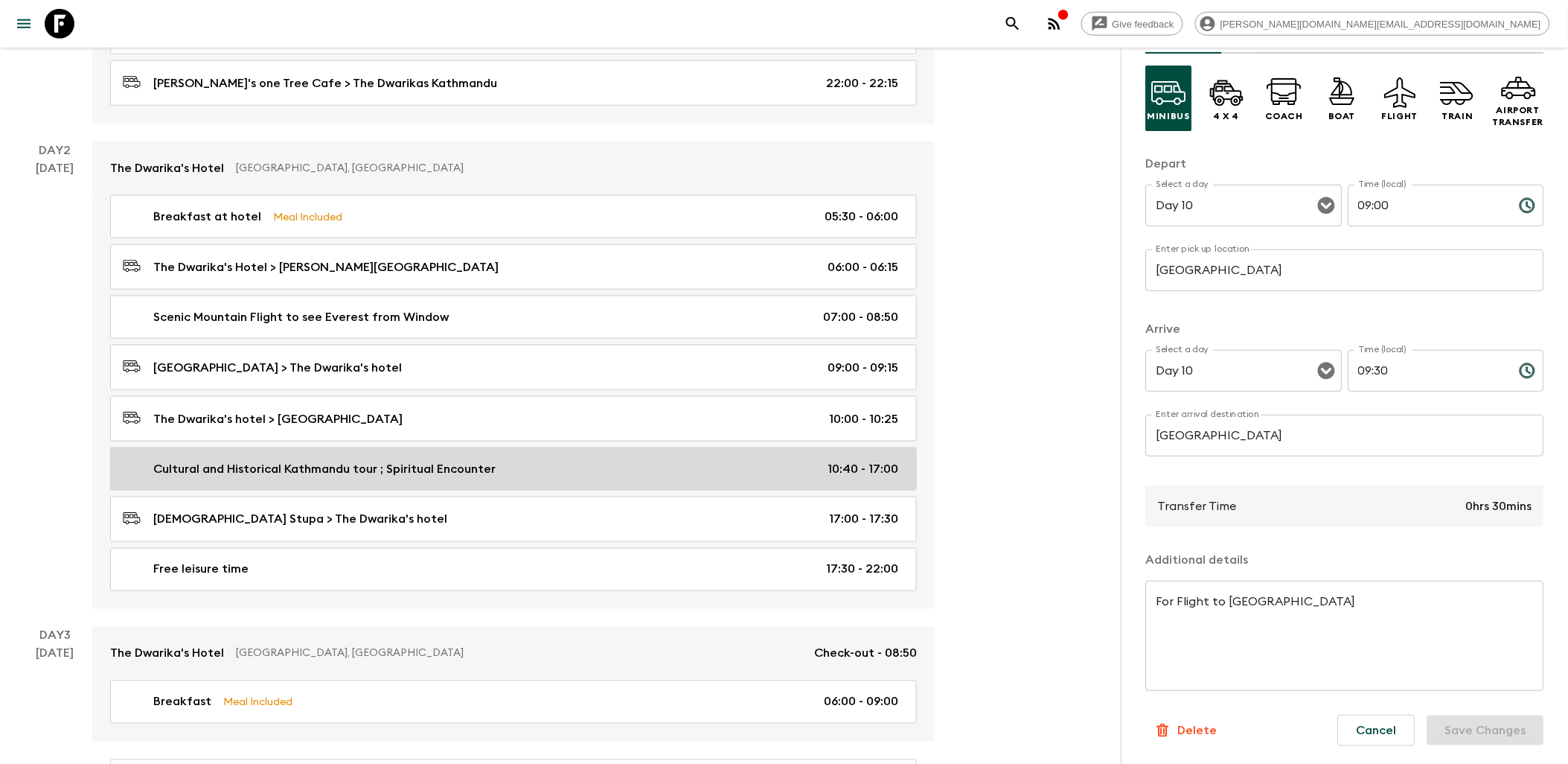
click at [719, 472] on div "Cultural and Historical Kathmandu tour ; Spiritual Encounter 10:40 - 17:00" at bounding box center [511, 470] width 776 height 18
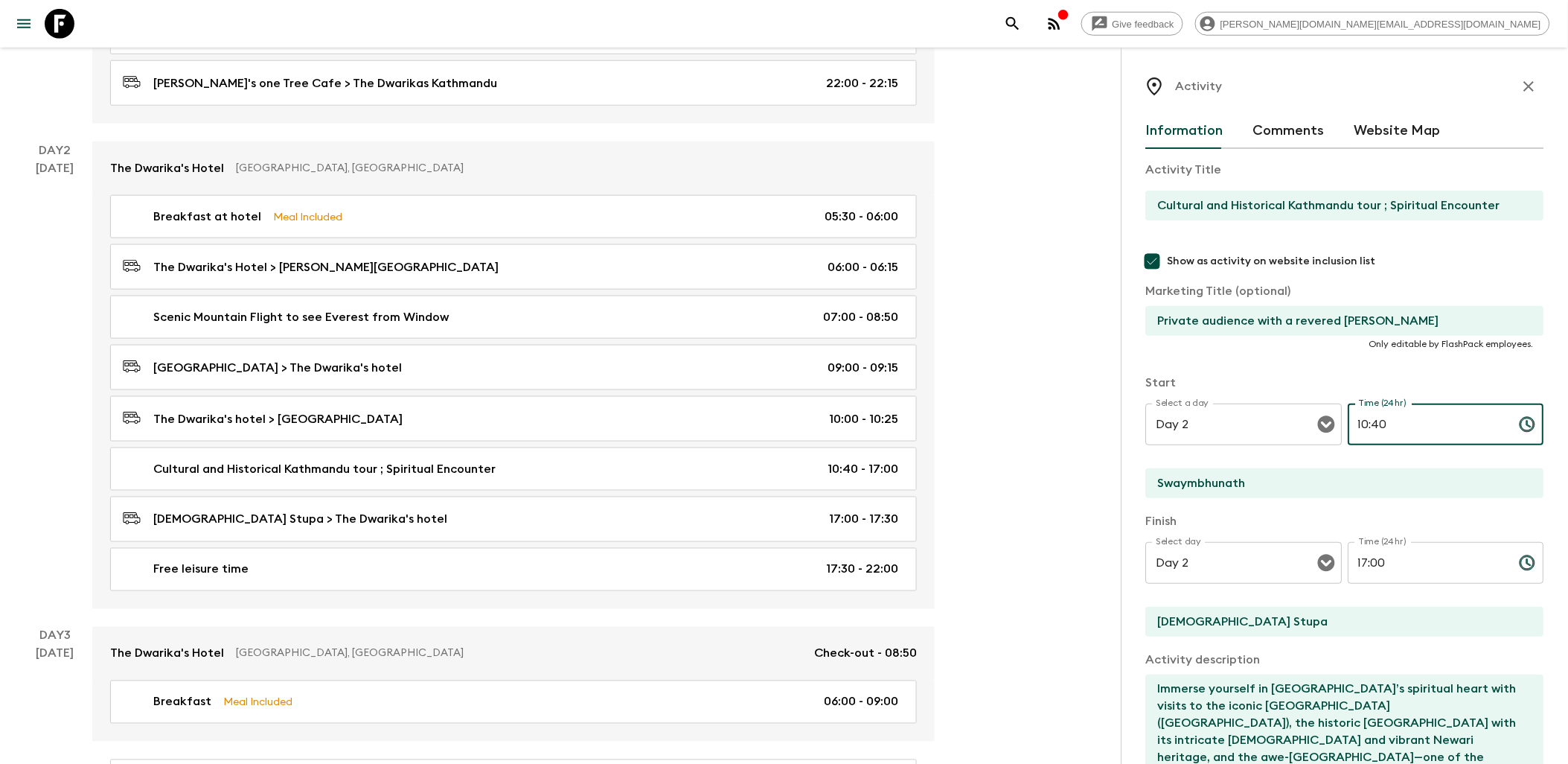
drag, startPoint x: 1355, startPoint y: 428, endPoint x: 1389, endPoint y: 426, distance: 34.1
click at [1389, 426] on input "10:40" at bounding box center [1428, 424] width 159 height 42
click at [1390, 426] on input "10:40" at bounding box center [1428, 424] width 159 height 42
click at [1370, 425] on input "10:40" at bounding box center [1428, 424] width 159 height 42
click at [1403, 425] on input "10:40" at bounding box center [1428, 424] width 159 height 42
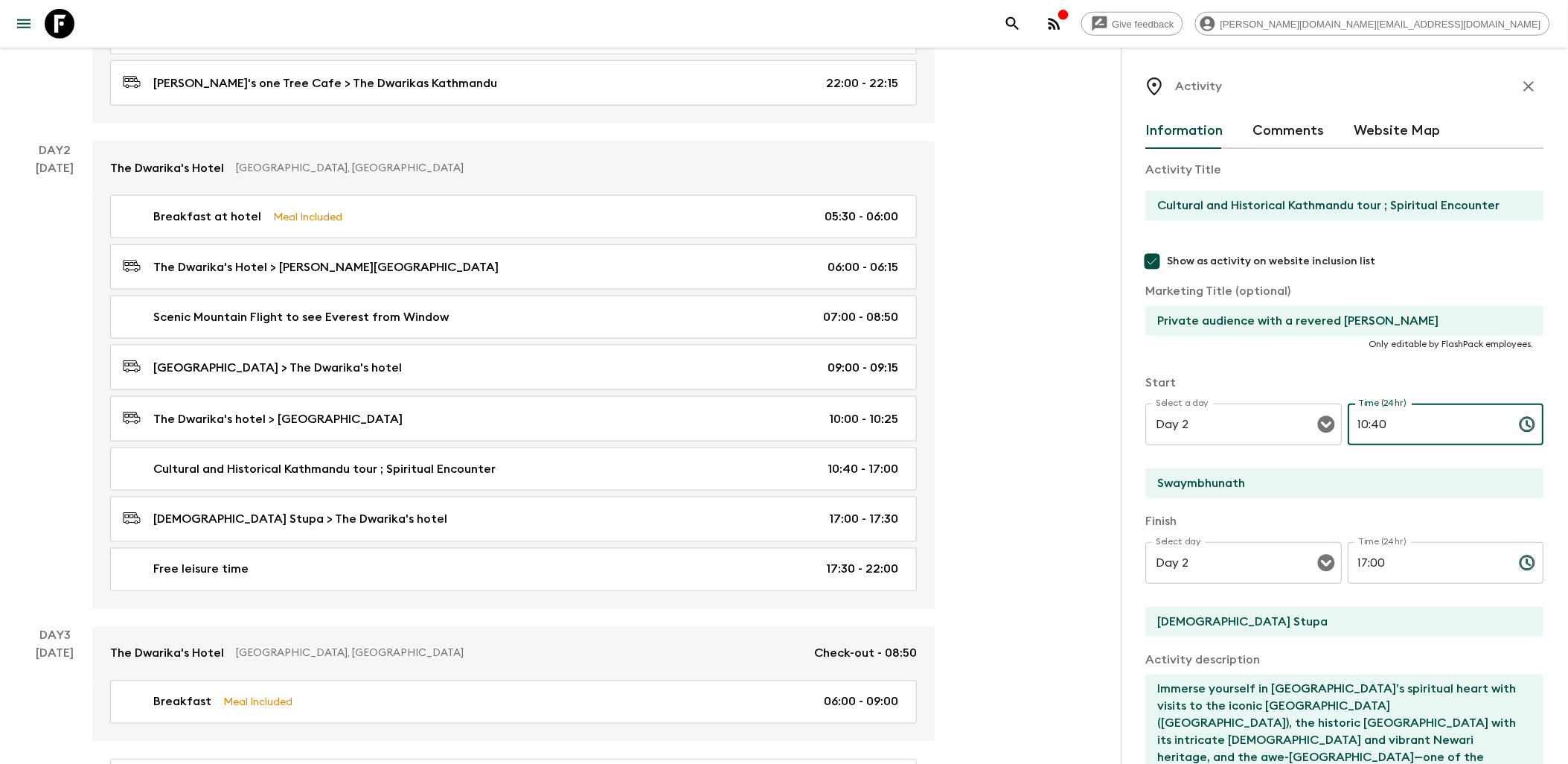
drag, startPoint x: 1383, startPoint y: 425, endPoint x: 1351, endPoint y: 422, distance: 32.1
click at [1351, 422] on input "10:40" at bounding box center [1428, 424] width 159 height 42
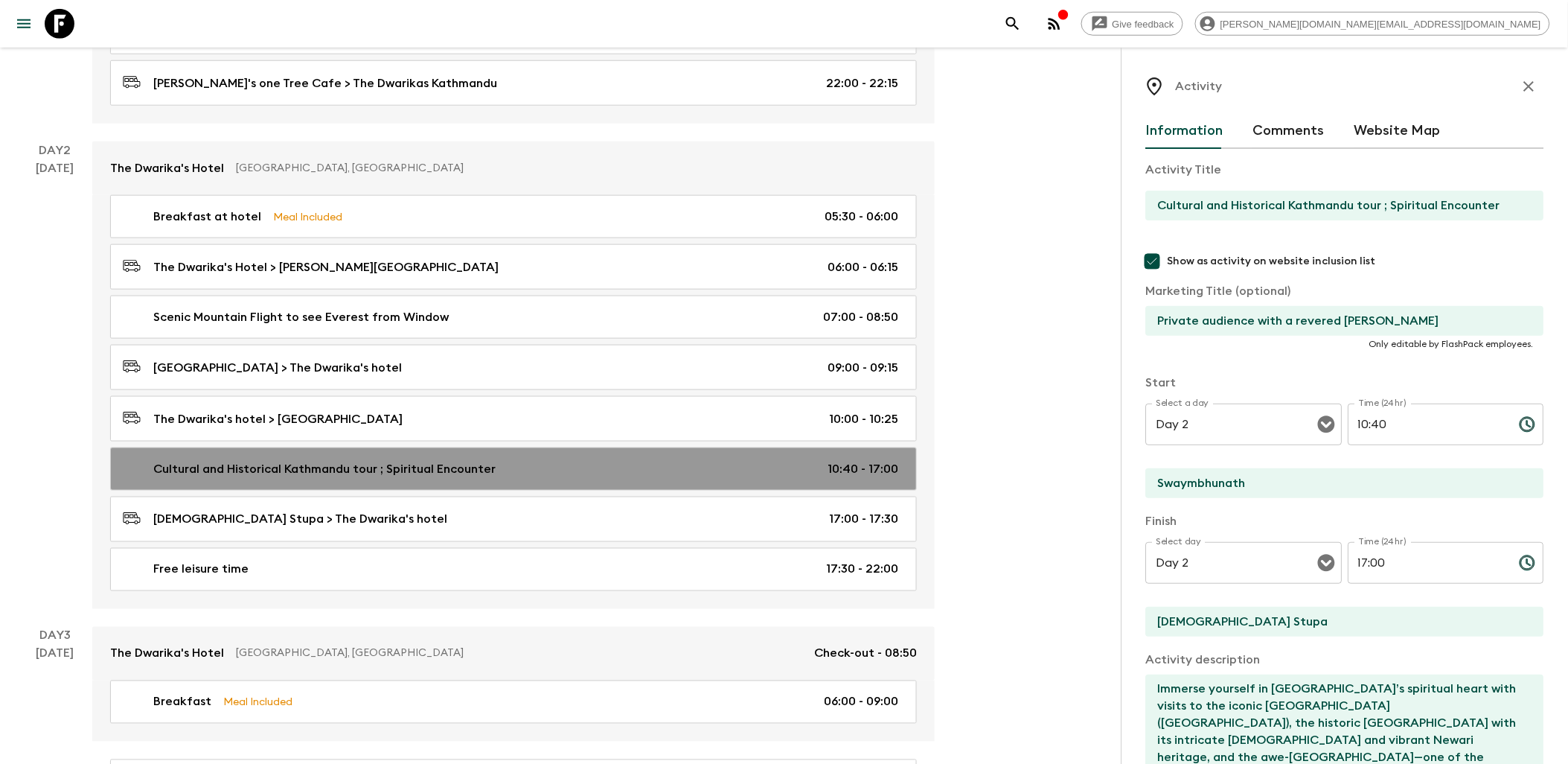
click at [550, 485] on link "Cultural and Historical Kathmandu tour ; Spiritual Encounter 10:40 - 17:00" at bounding box center [514, 469] width 807 height 43
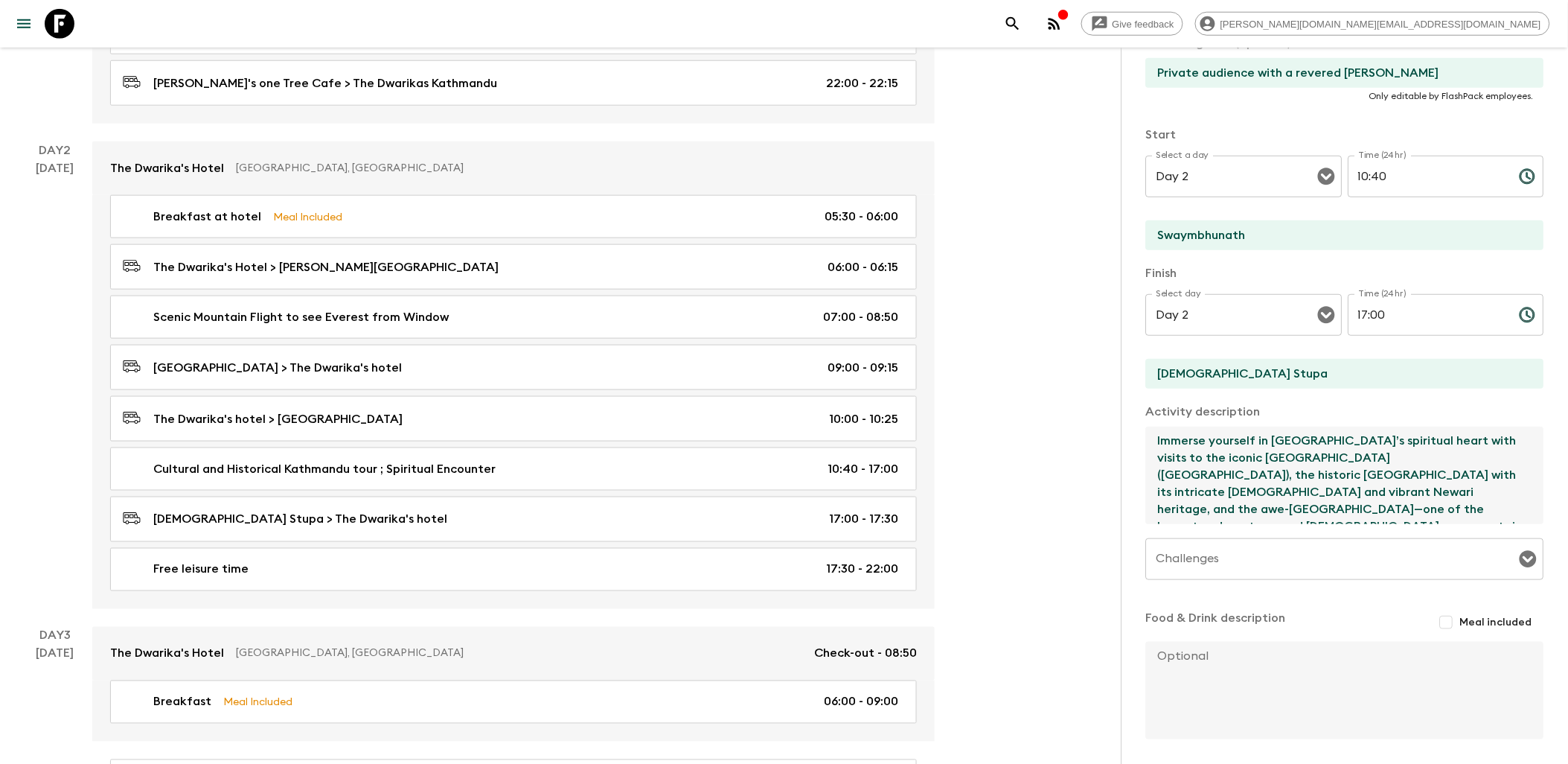
drag, startPoint x: 1296, startPoint y: 510, endPoint x: 1156, endPoint y: 442, distance: 155.6
click at [1156, 442] on textarea "Immerse yourself in [GEOGRAPHIC_DATA]’s spiritual heart with visits to the icon…" at bounding box center [1339, 476] width 386 height 98
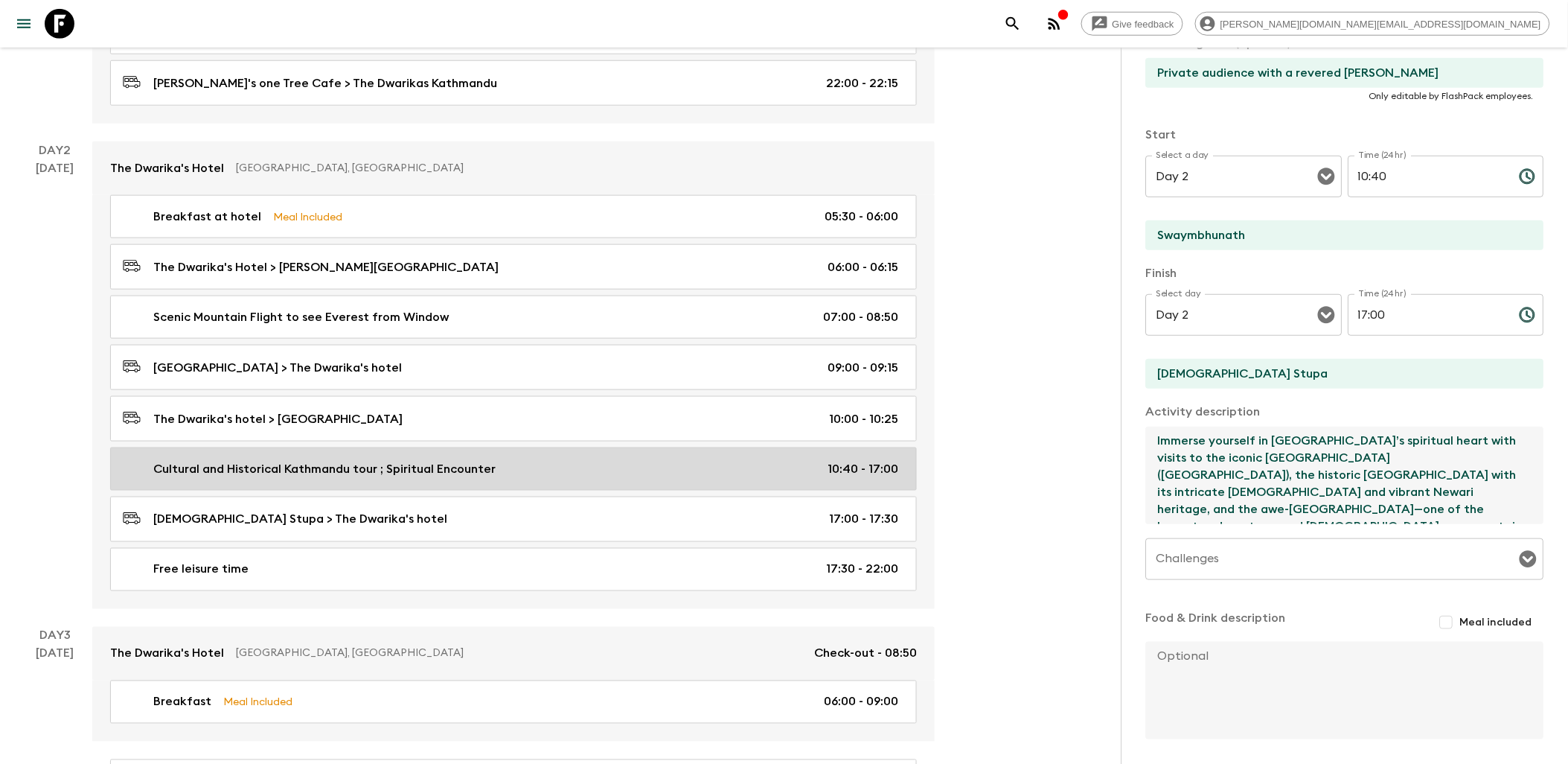
click at [460, 464] on p "Cultural and Historical Kathmandu tour ; Spiritual Encounter" at bounding box center [324, 470] width 342 height 18
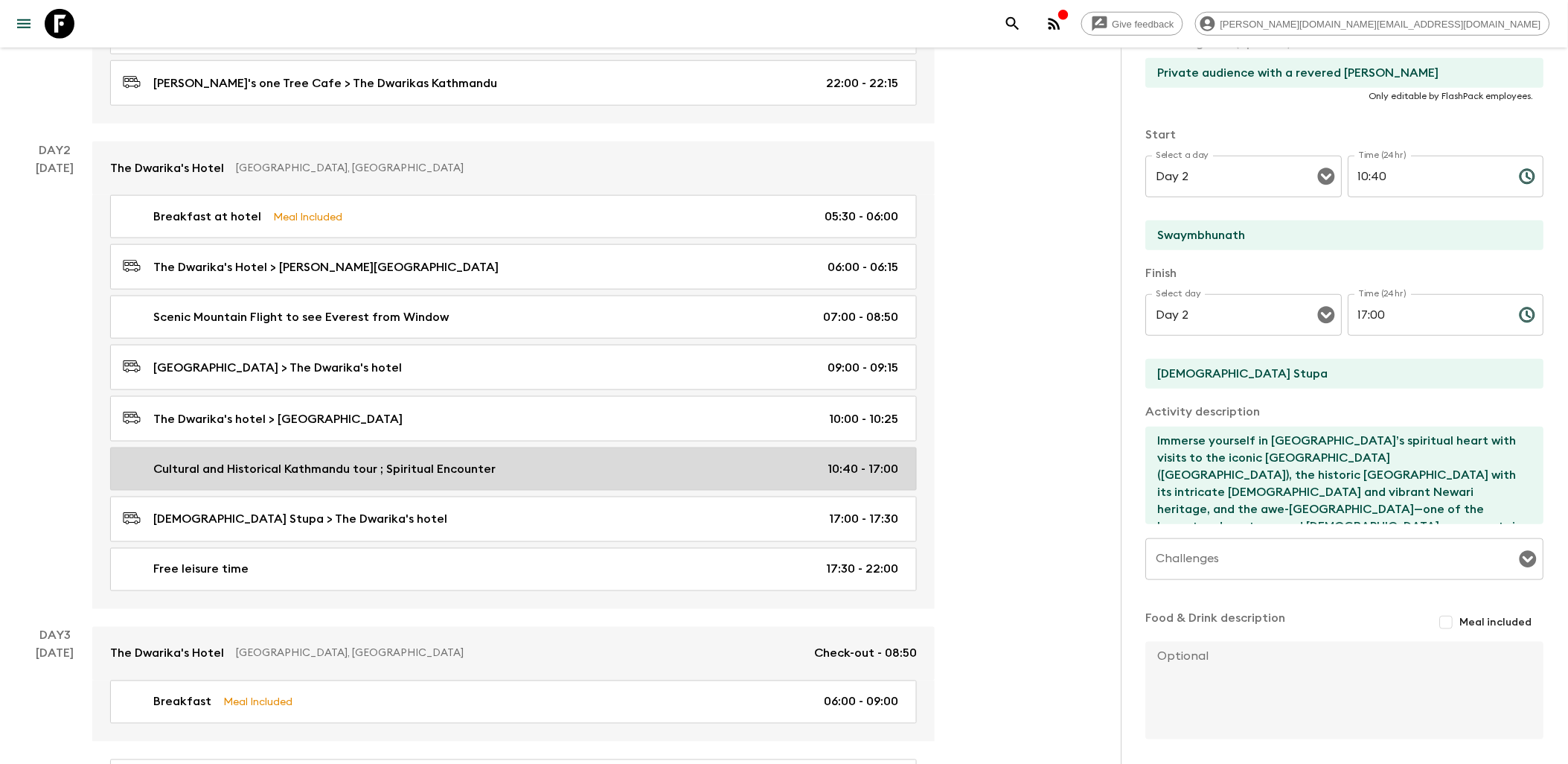
click at [499, 476] on div "Cultural and Historical Kathmandu tour ; Spiritual Encounter 10:40 - 17:00" at bounding box center [511, 470] width 776 height 18
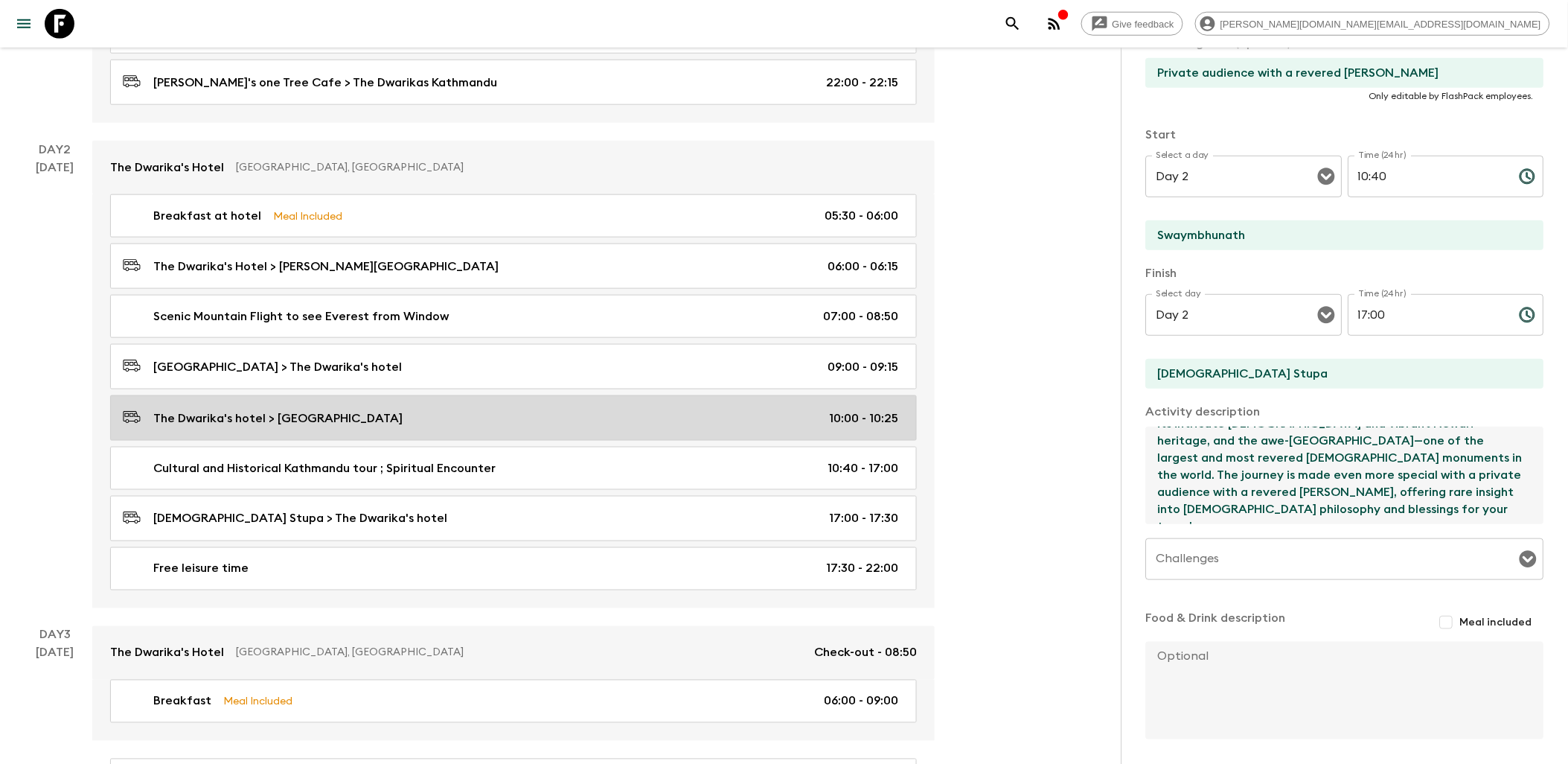
scroll to position [496, 0]
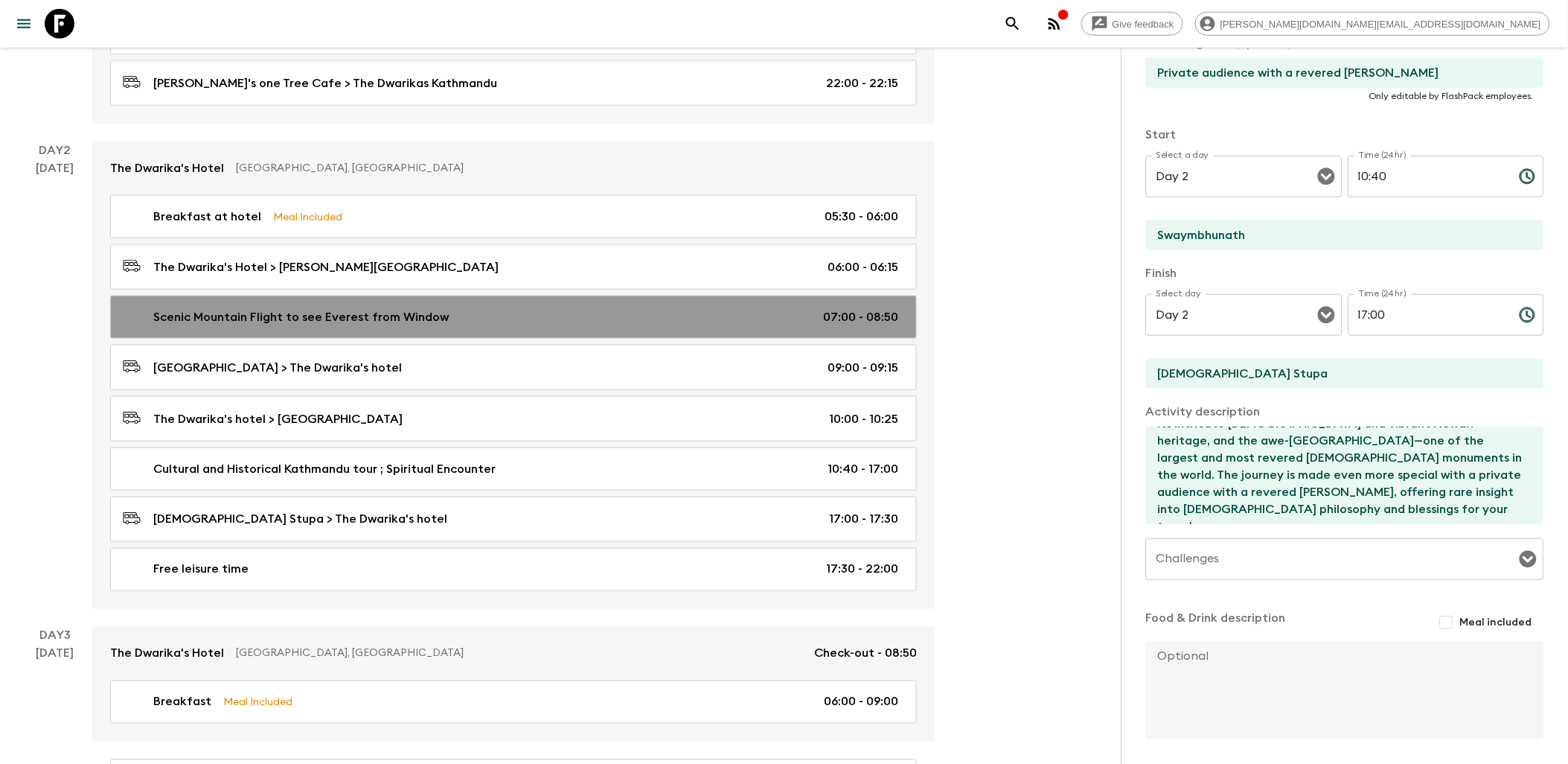
click at [590, 322] on div "Scenic Mountain Flight to see Everest from Window 07:00 - 08:50" at bounding box center [511, 317] width 776 height 18
type input "Scenic Mountain Flight to see Everest from Window"
type input "Scenic Mountain Flight with Everest views"
type input "[PERSON_NAME][GEOGRAPHIC_DATA]"
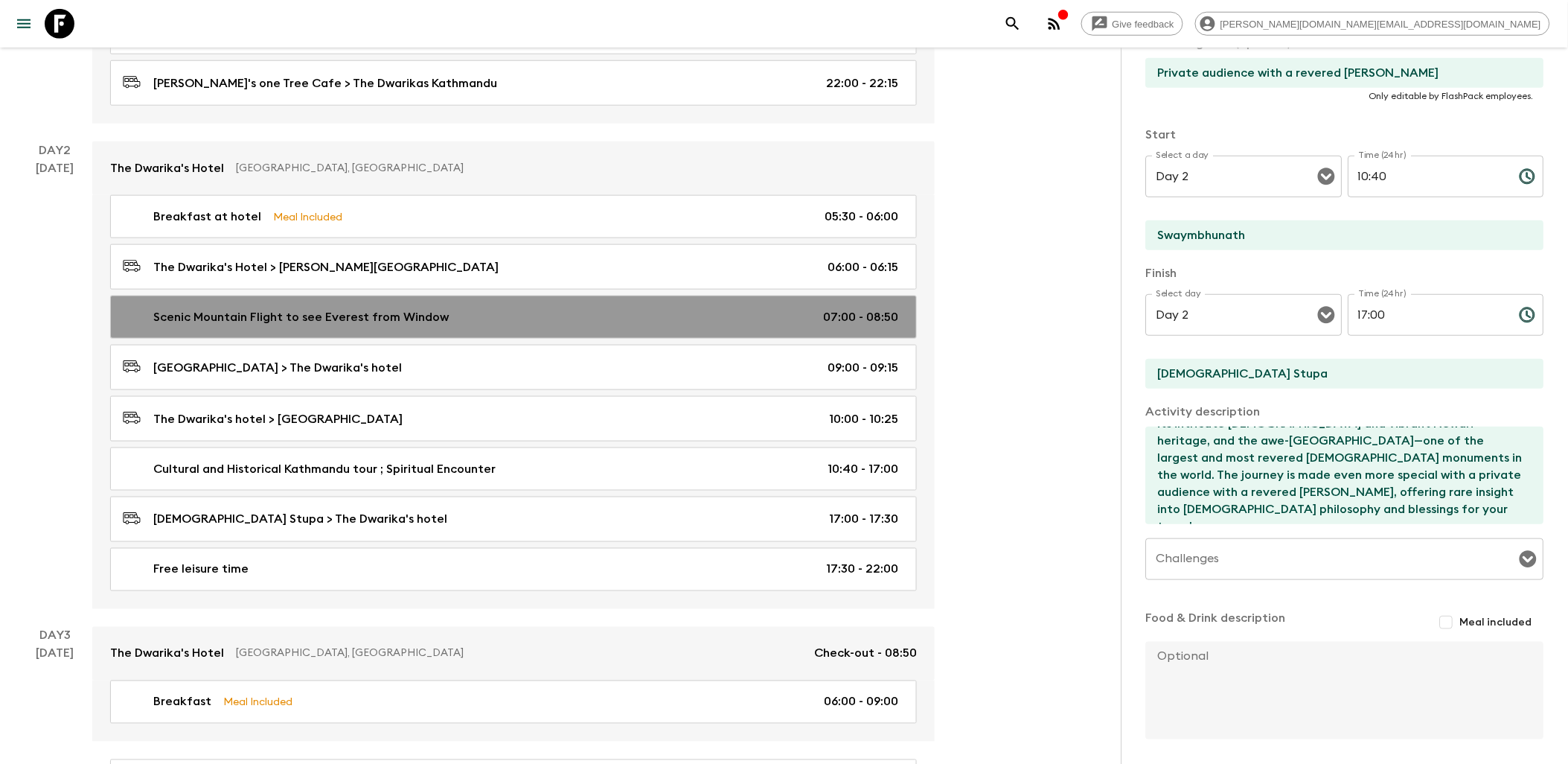
type textarea "Begin the day with a thrilling early morning mountain flight, offering spectacu…"
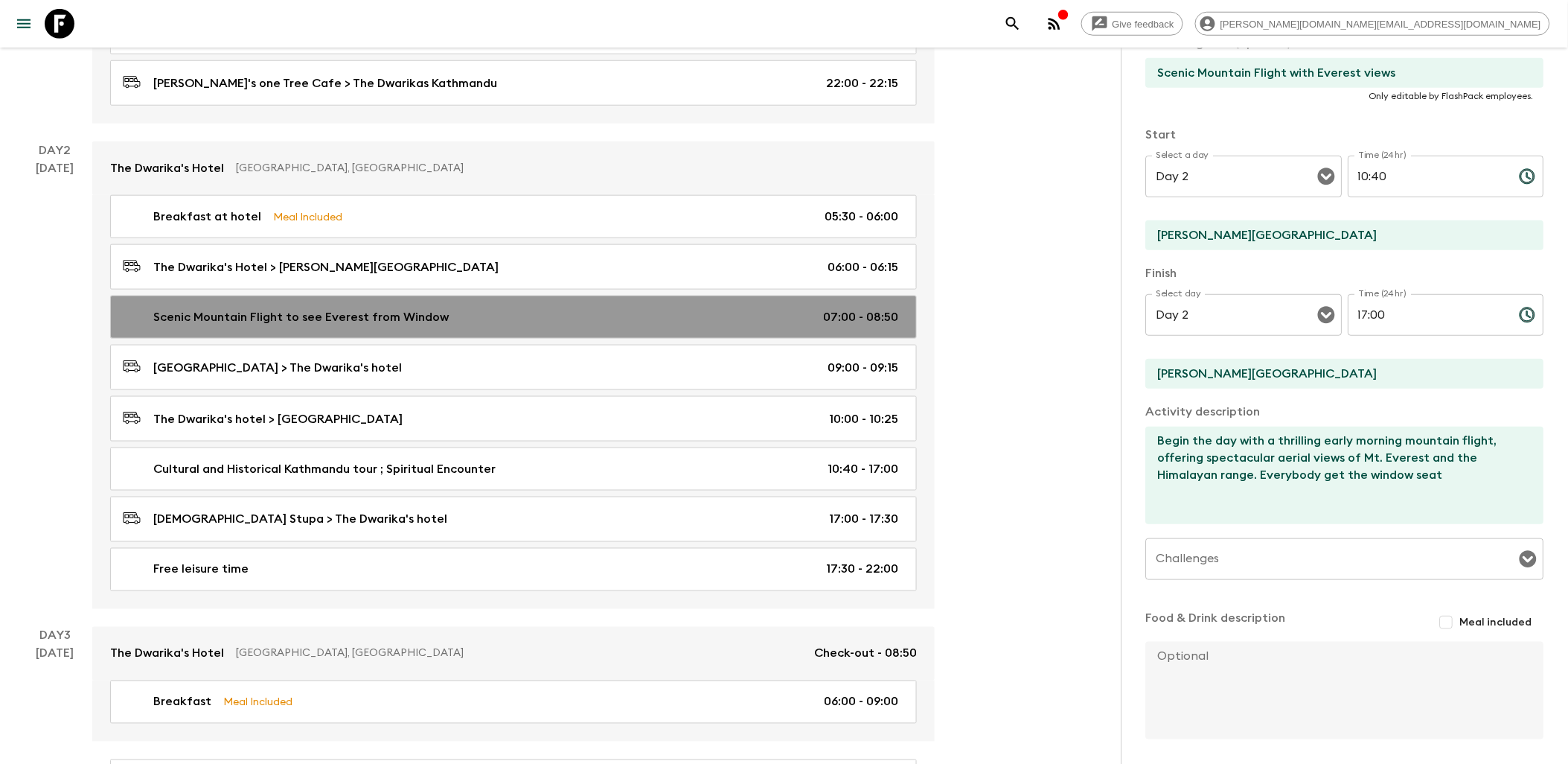
type input "07:00"
type input "08:50"
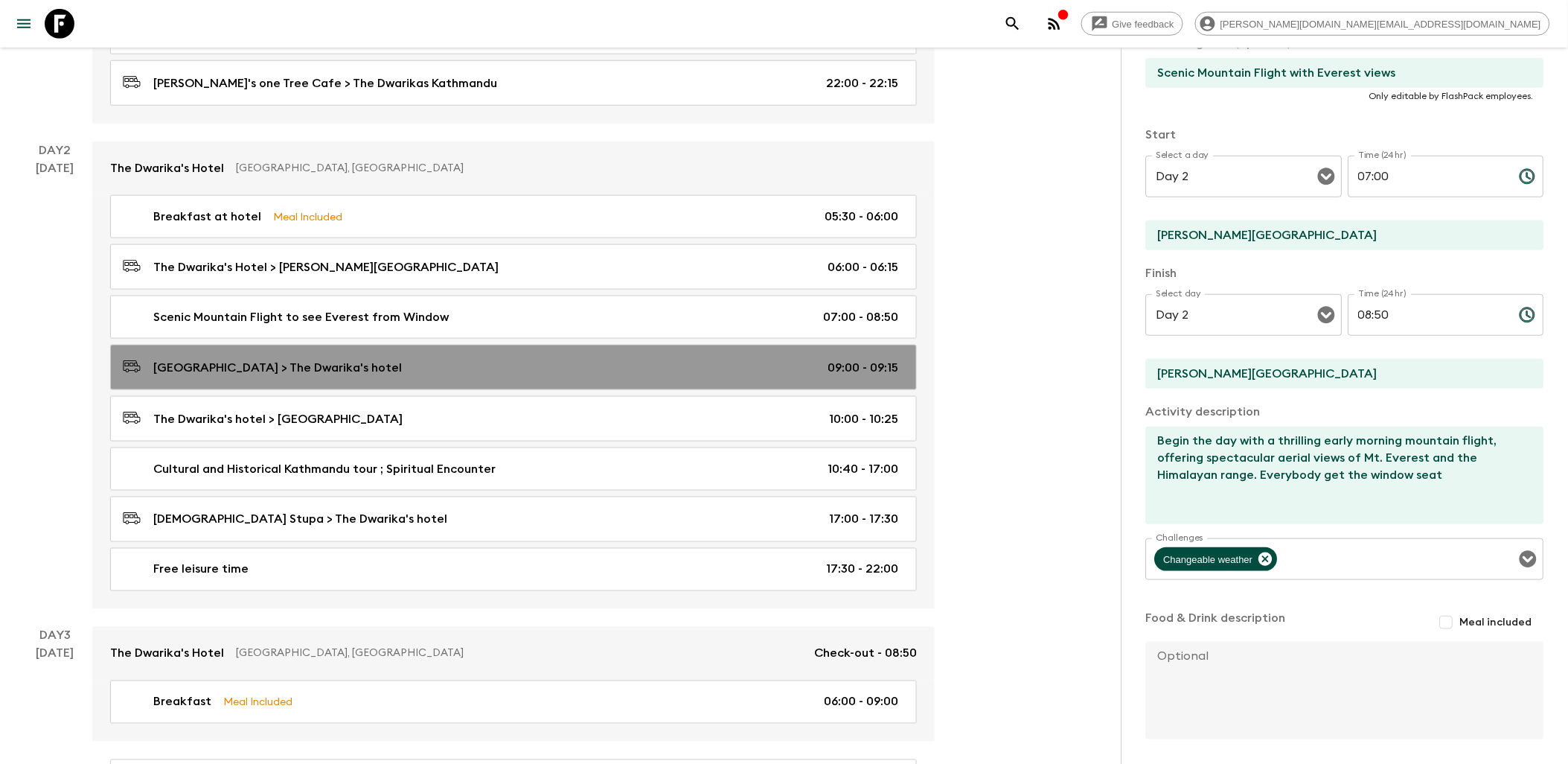
click at [576, 373] on div "[GEOGRAPHIC_DATA] > The Dwarika's hotel 09:00 - 09:15" at bounding box center [511, 367] width 776 height 20
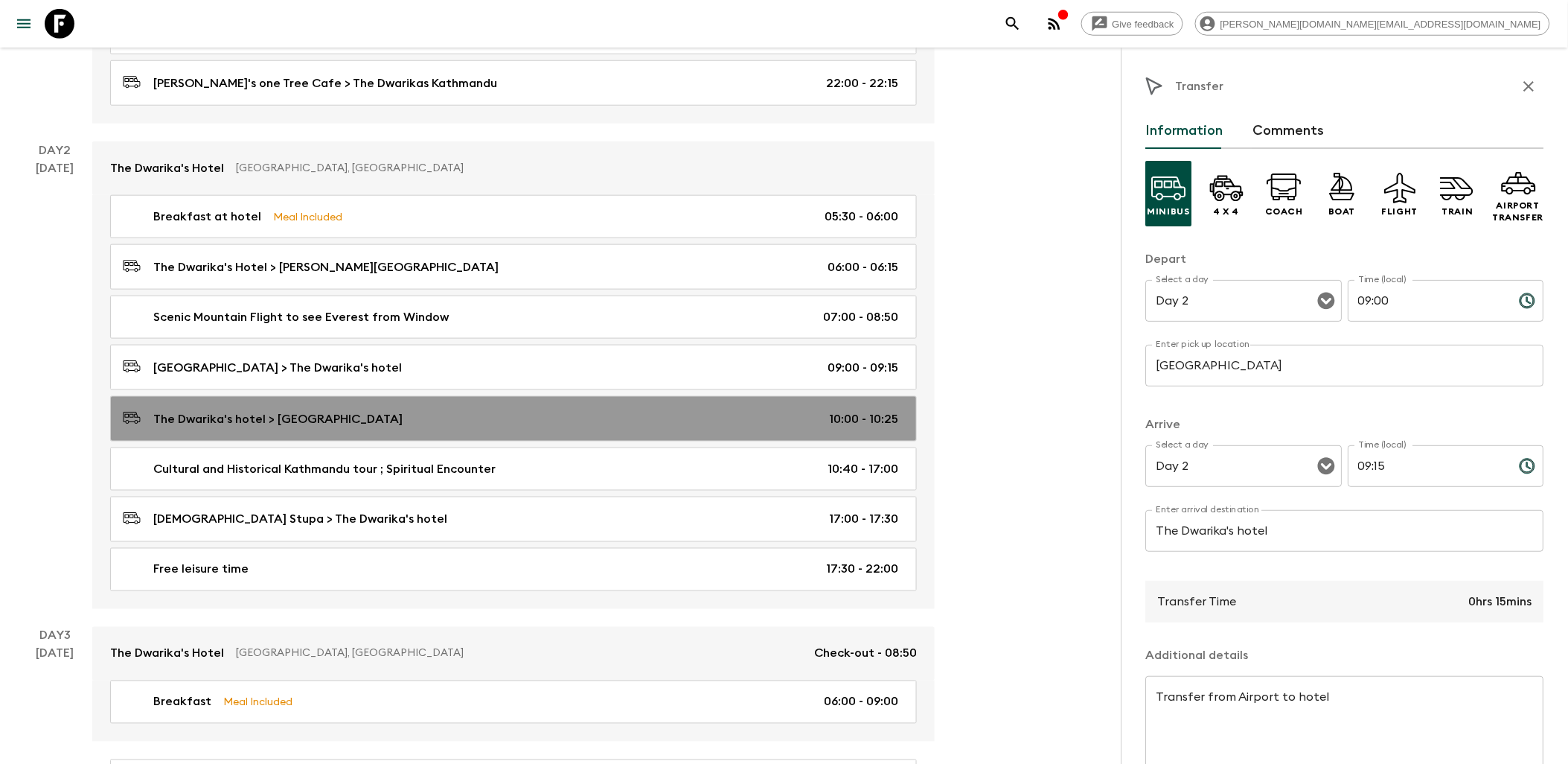
click at [564, 411] on link "The Dwarika's hotel > [GEOGRAPHIC_DATA] 10:00 - 10:25" at bounding box center [514, 418] width 807 height 45
type input "The Dwarika's hotel"
type input "Swaymbhunath monkey temple"
type textarea "After your return, delve into [GEOGRAPHIC_DATA]’s spiritual heart with visits t…"
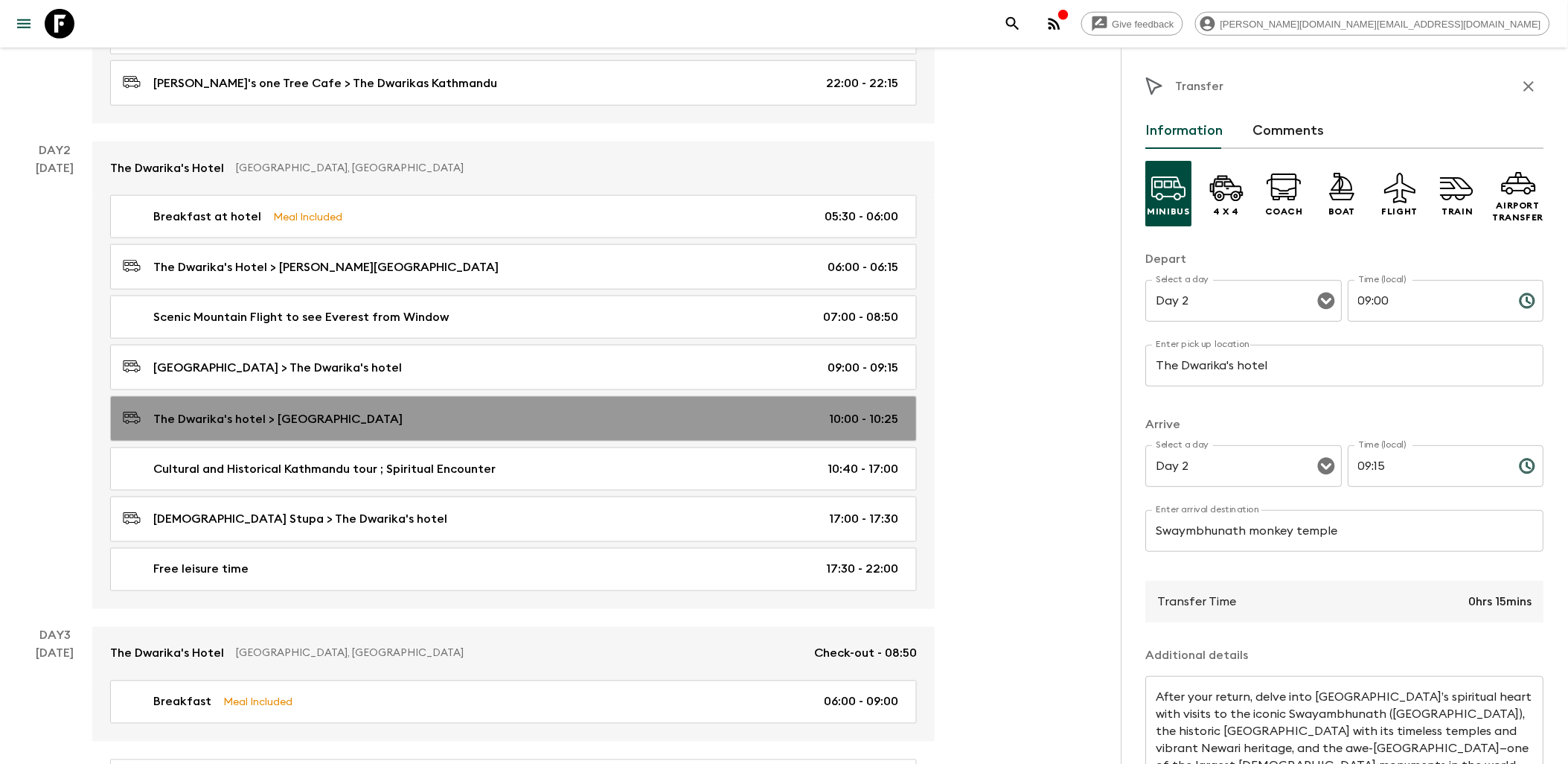
type input "10:00"
type input "10:25"
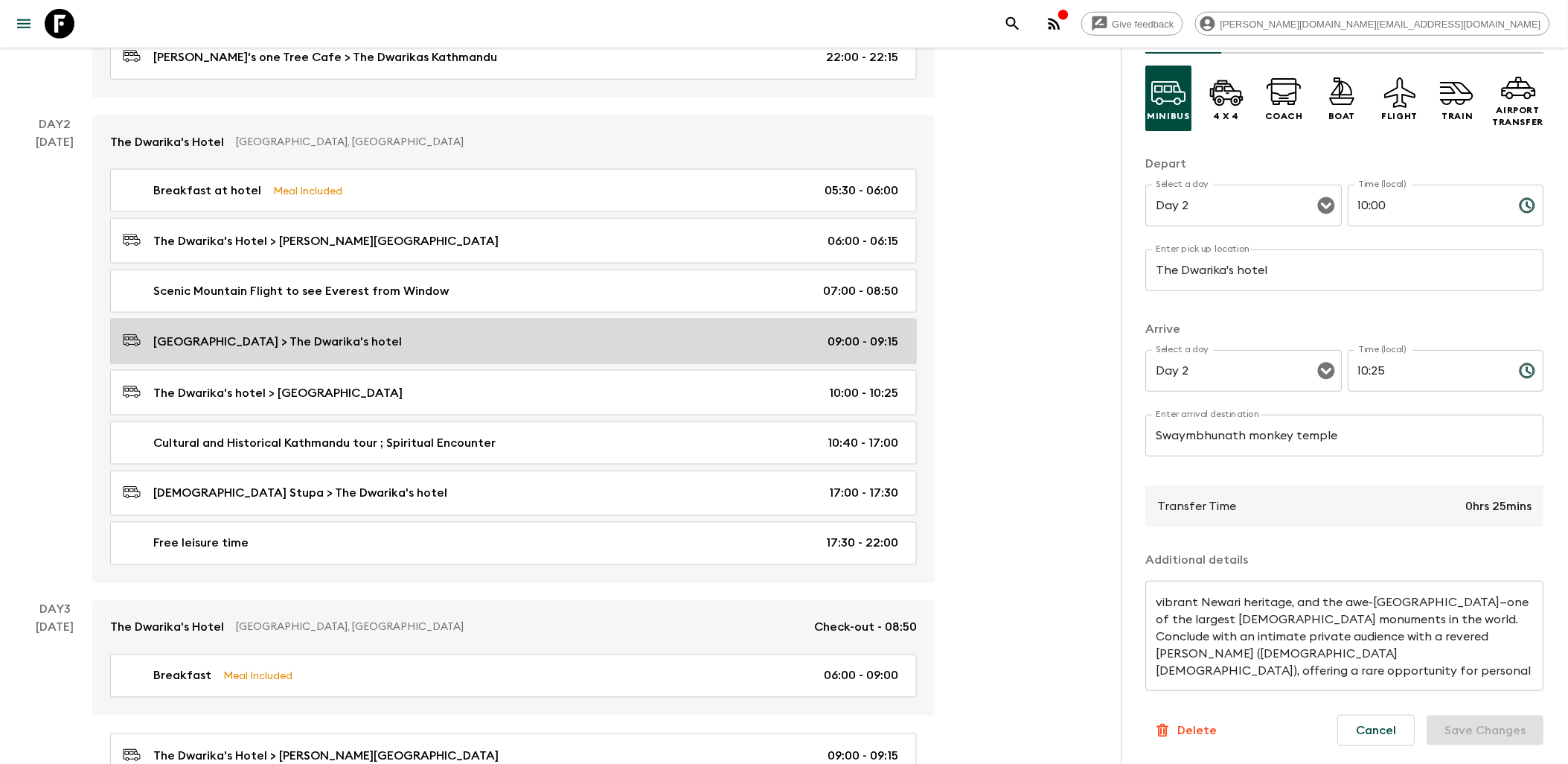
scroll to position [496, 0]
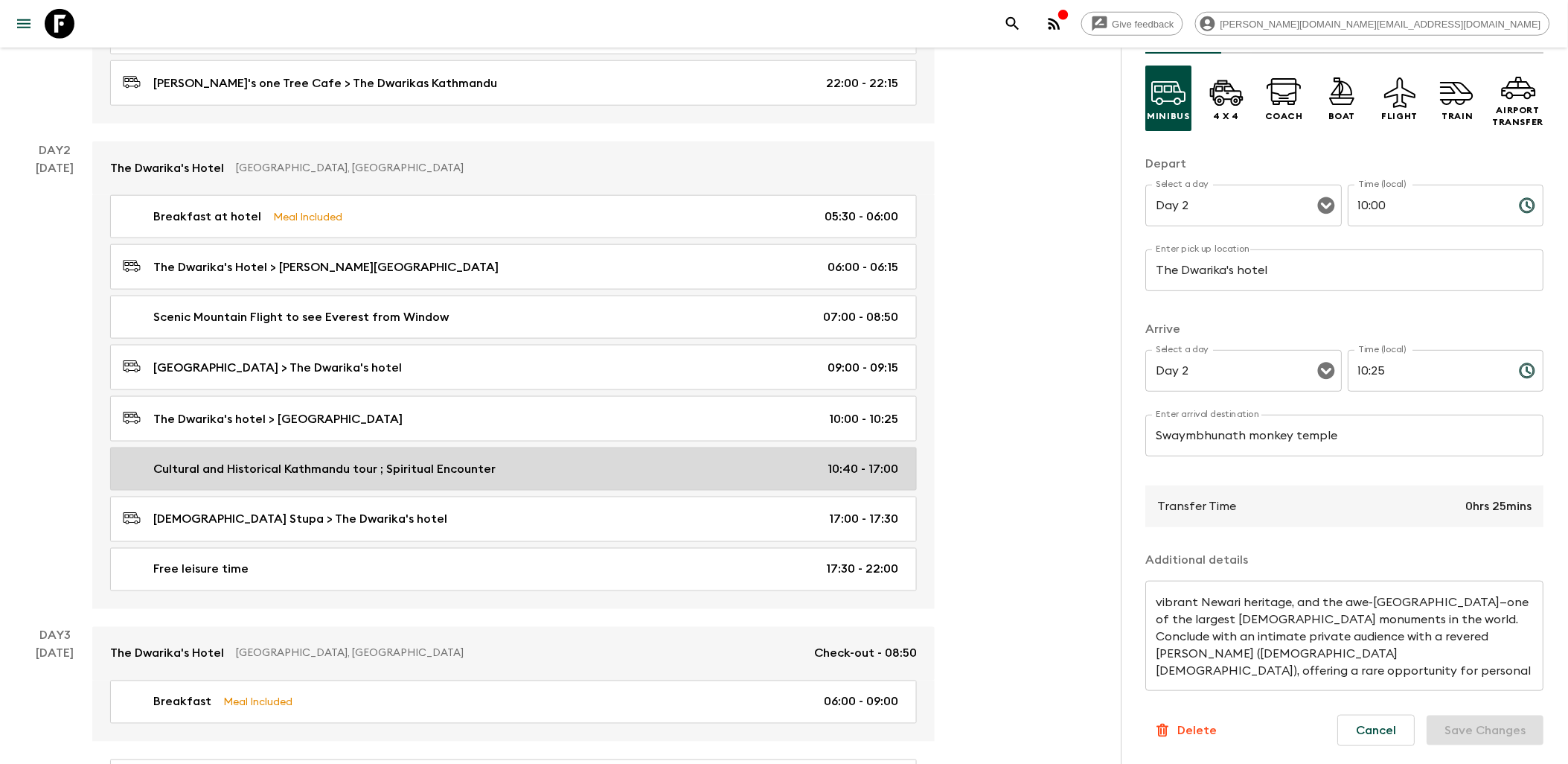
click at [614, 464] on div "Cultural and Historical Kathmandu tour ; Spiritual Encounter 10:40 - 17:00" at bounding box center [511, 470] width 776 height 18
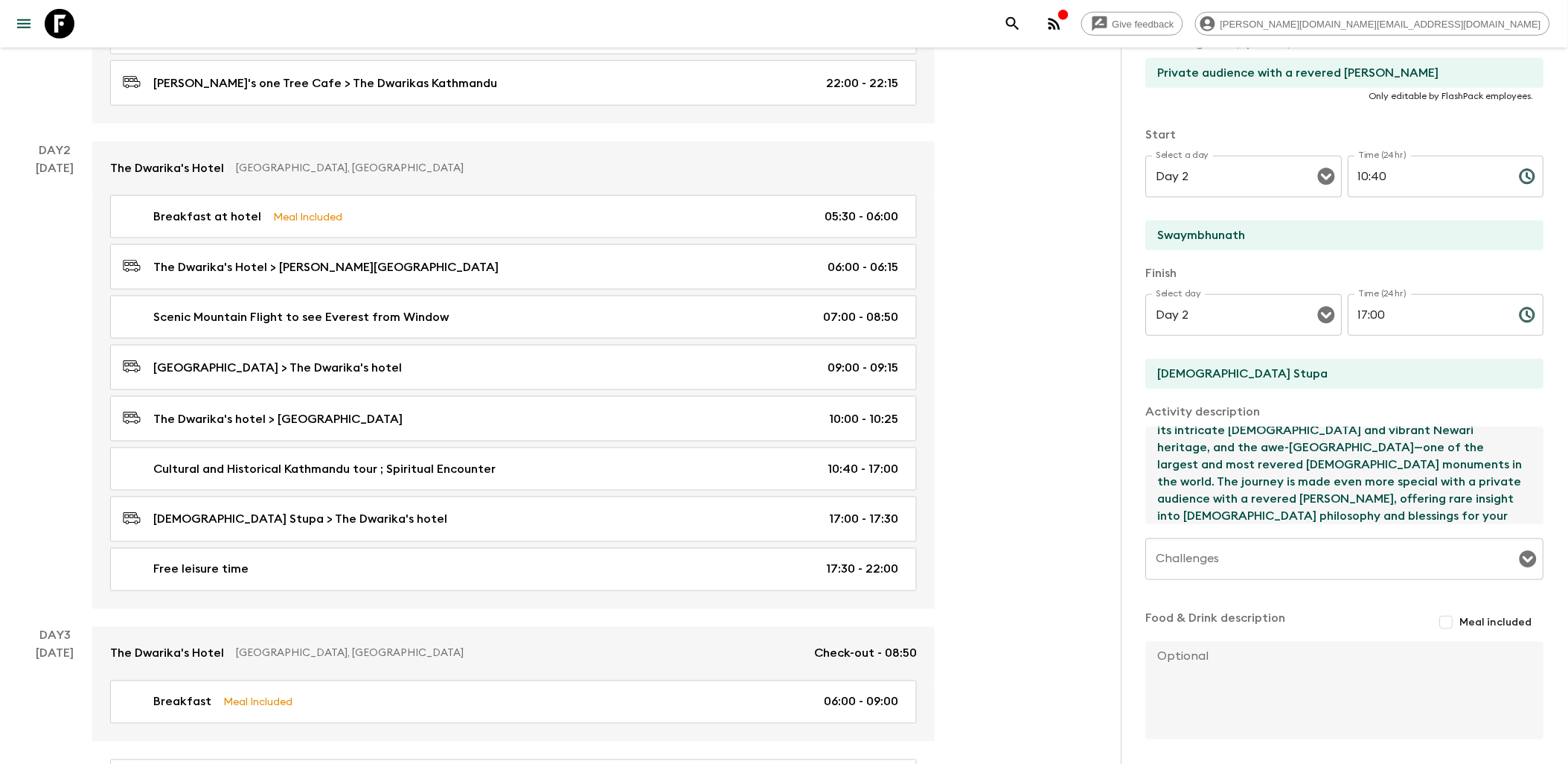
scroll to position [68, 0]
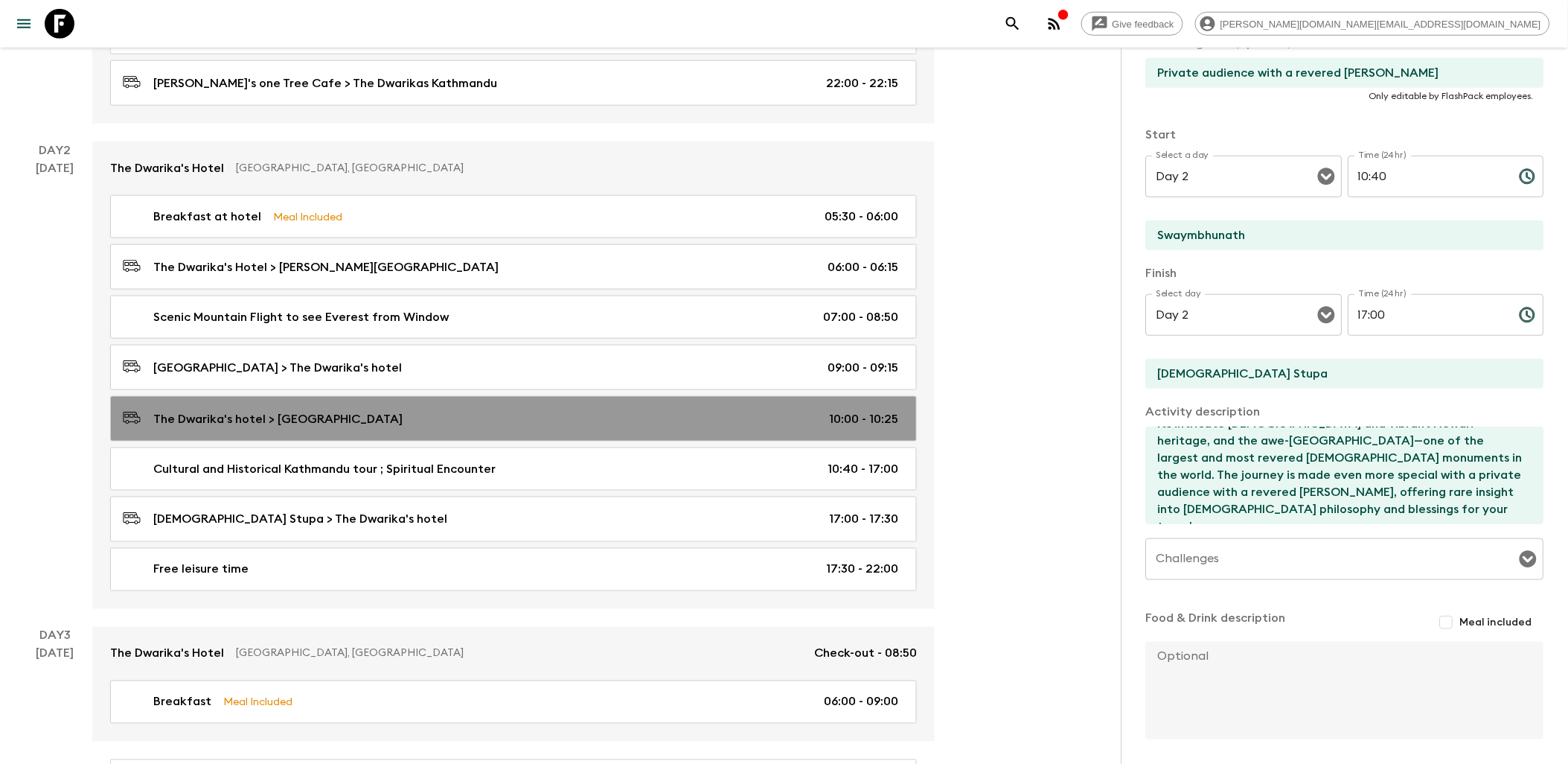
click at [571, 436] on link "The Dwarika's hotel > [GEOGRAPHIC_DATA] 10:00 - 10:25" at bounding box center [514, 418] width 807 height 45
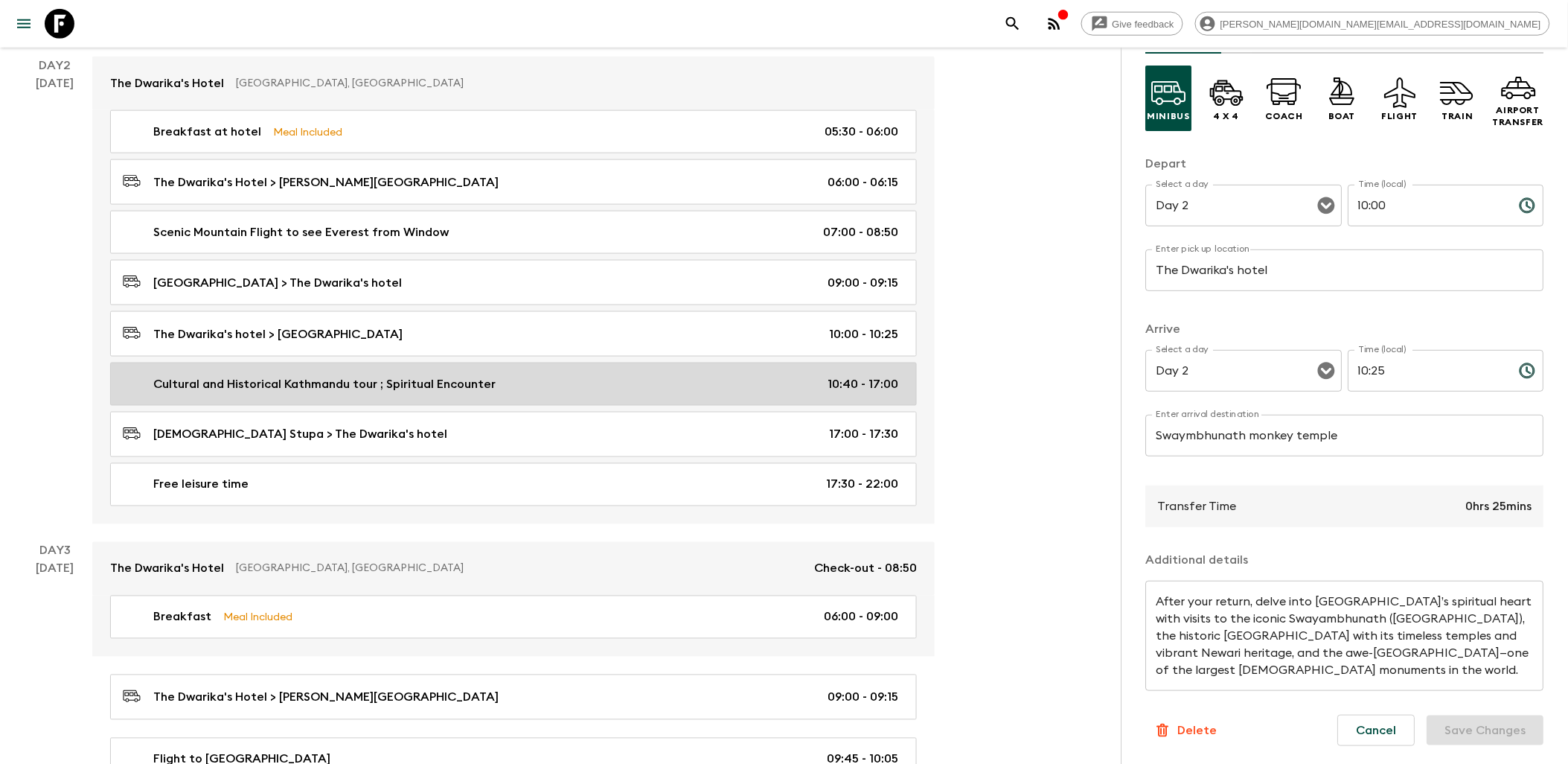
scroll to position [578, 0]
click at [598, 380] on link "Cultural and Historical Kathmandu tour ; Spiritual Encounter 10:40 - 17:00" at bounding box center [514, 386] width 807 height 43
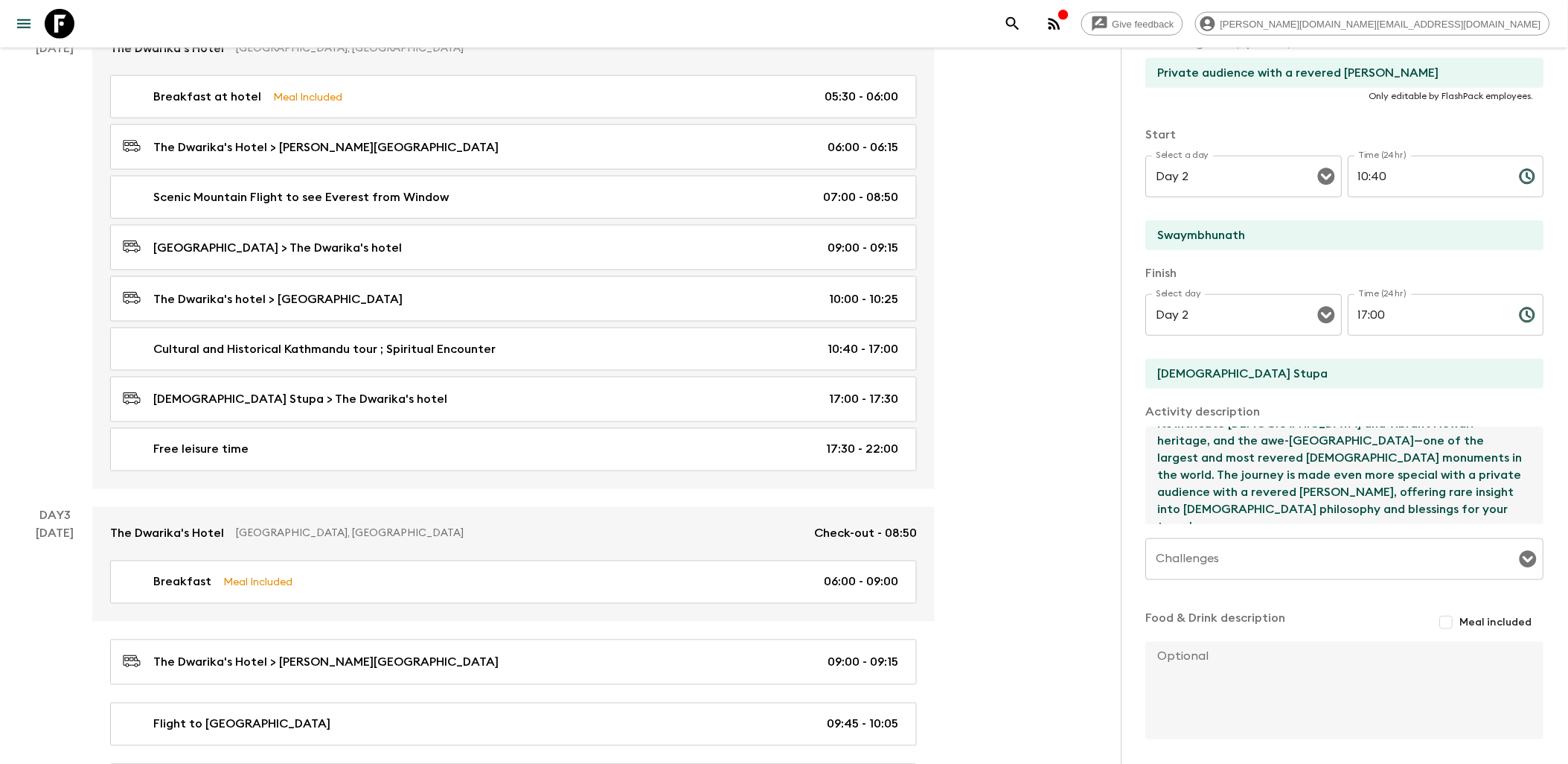
scroll to position [413, 0]
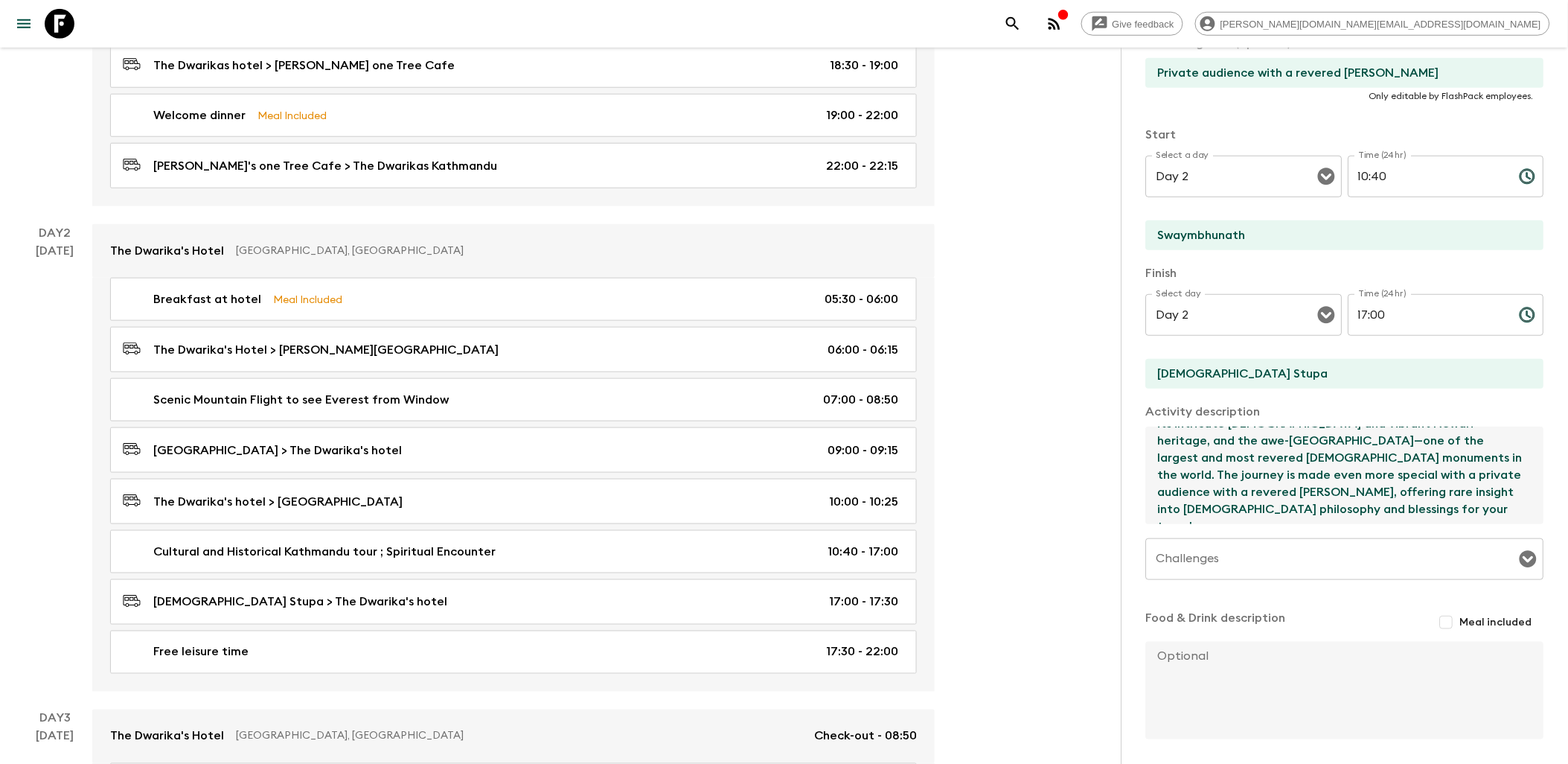
click at [1236, 479] on textarea "Immerse yourself in [GEOGRAPHIC_DATA]’s spiritual heart with visits to the icon…" at bounding box center [1339, 476] width 386 height 98
paste textarea "Take to the skies on a once-in-a-lifetime flight for a front-row seat to the mo…"
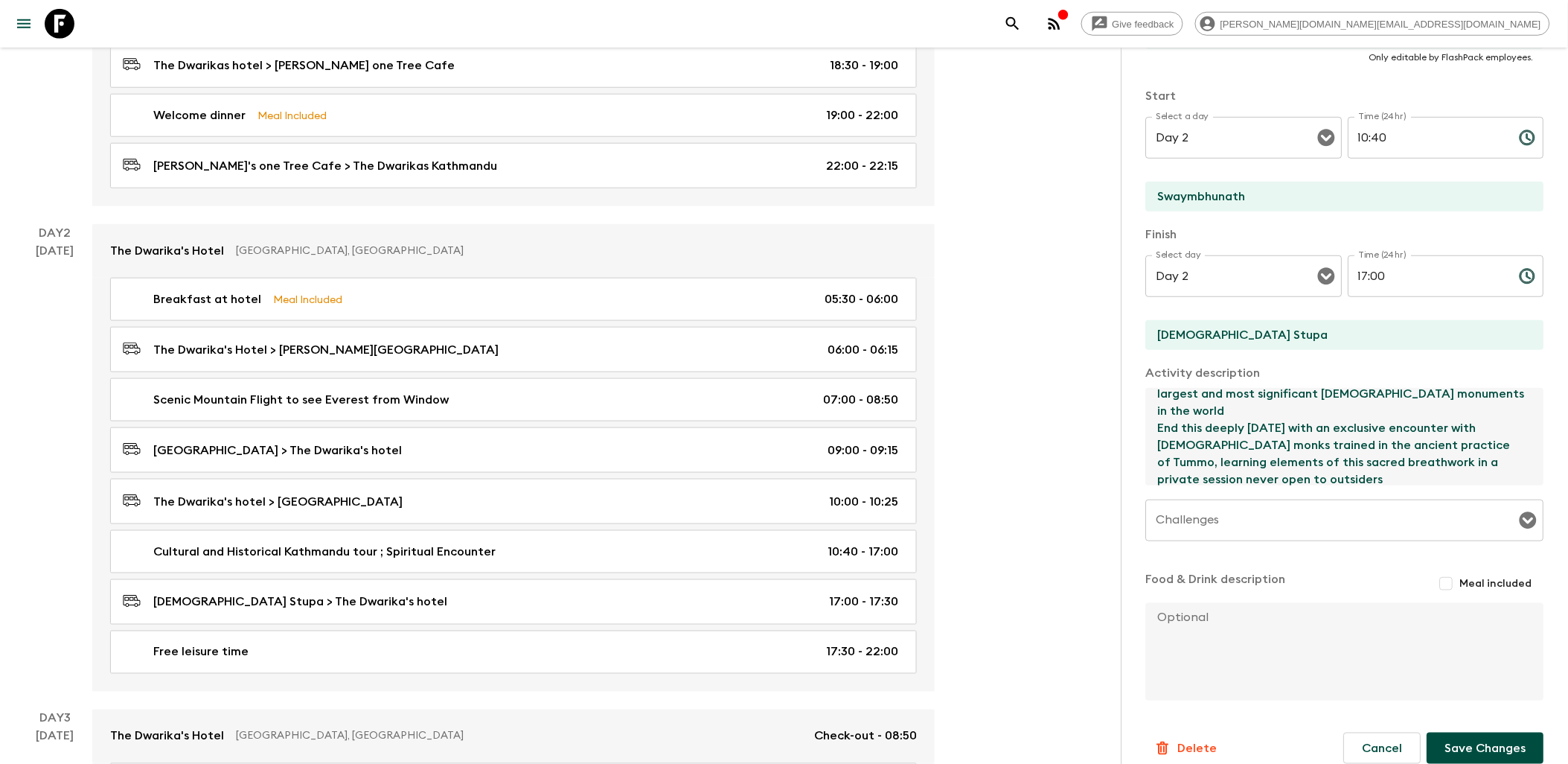
scroll to position [306, 0]
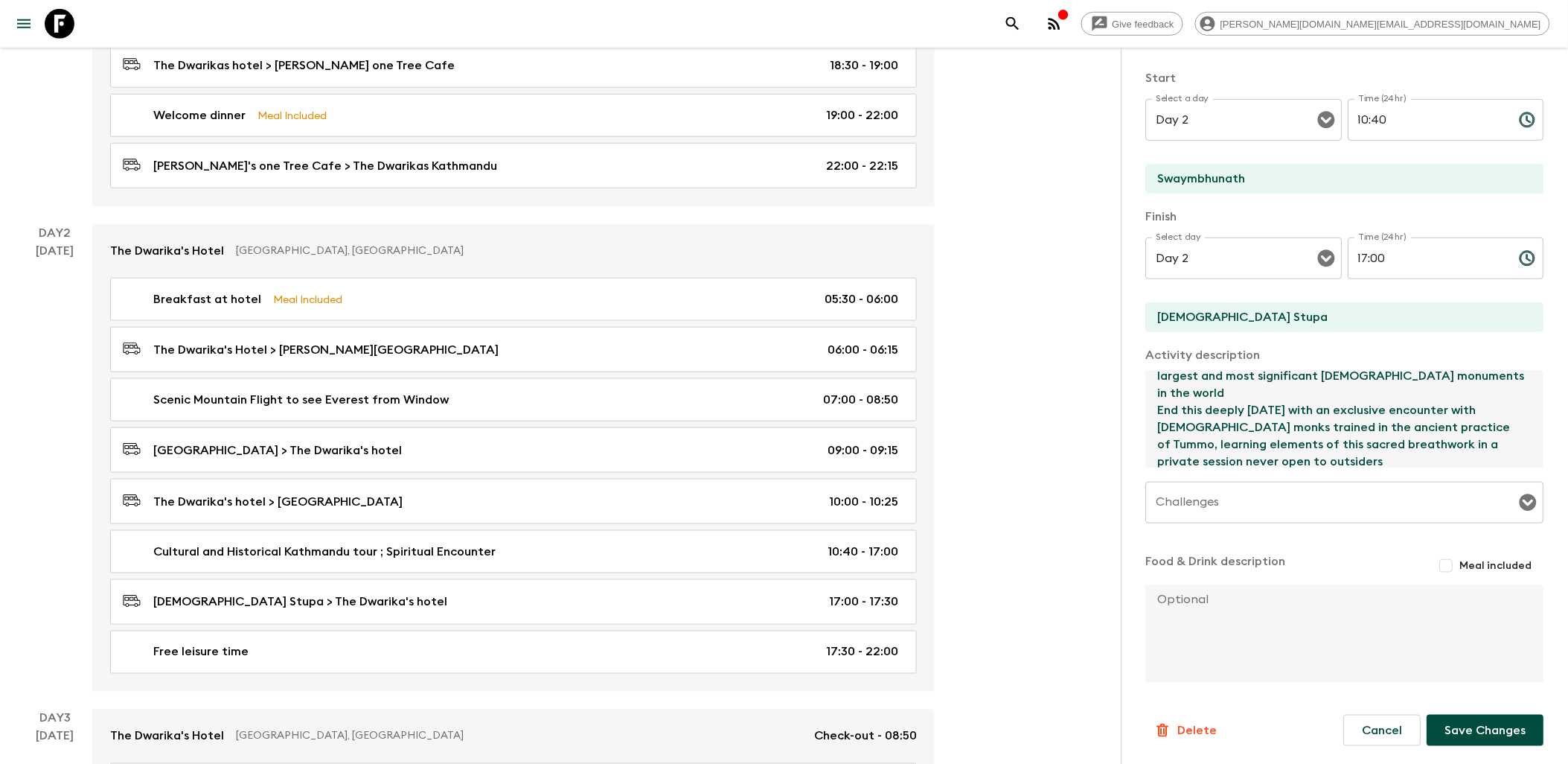
type textarea "Take to the skies on a once-in-a-lifetime flight for a front-row seat to the mo…"
click at [1500, 726] on button "Save Changes" at bounding box center [1486, 730] width 117 height 32
